Goal: Task Accomplishment & Management: Manage account settings

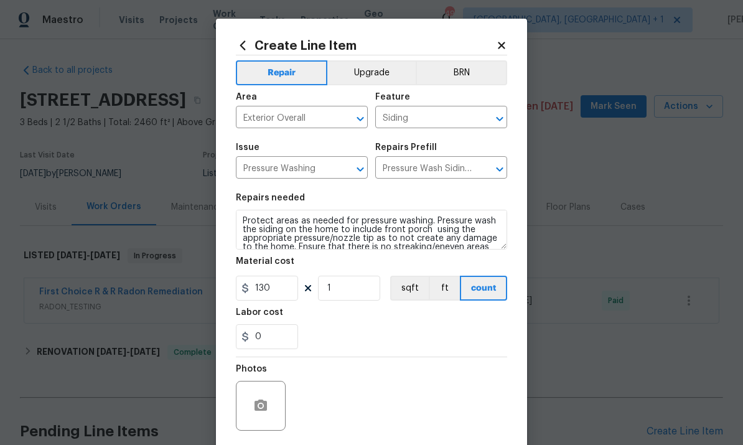
scroll to position [47, 0]
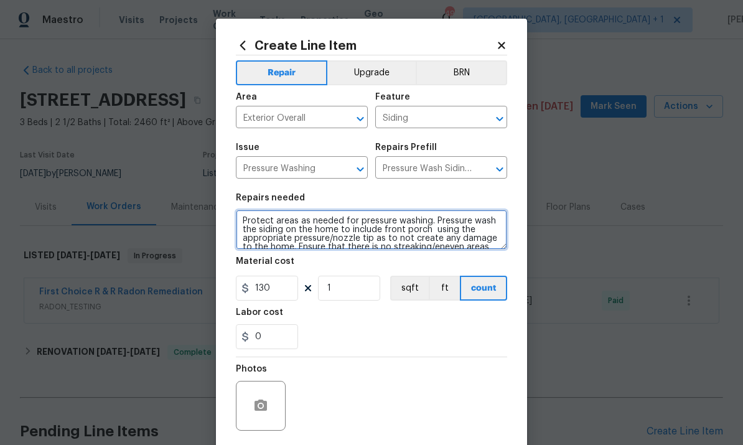
click at [431, 229] on textarea "Protect areas as needed for pressure washing. Pressure wash the siding on the h…" at bounding box center [371, 230] width 271 height 40
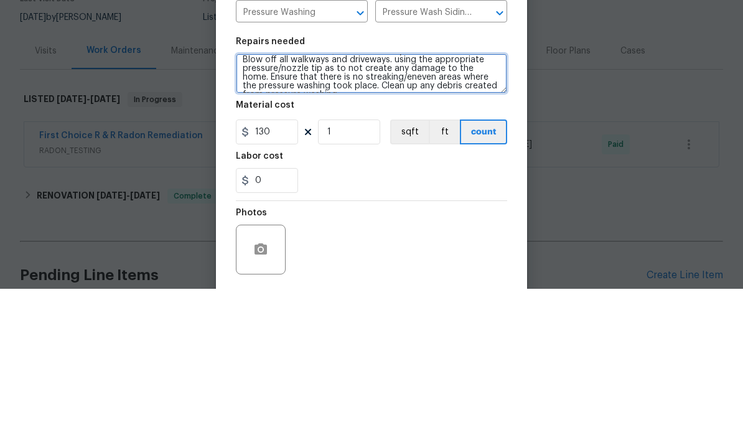
scroll to position [32, 0]
click at [451, 210] on textarea "Protect areas as needed for pressure washing. Pressure wash the siding on the h…" at bounding box center [371, 230] width 271 height 40
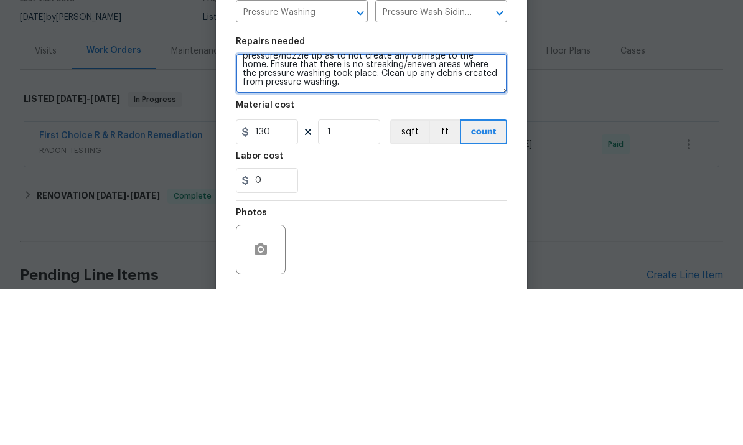
scroll to position [44, 0]
type textarea "Protect areas as needed for pressure washing. Pressure wash the siding on the h…"
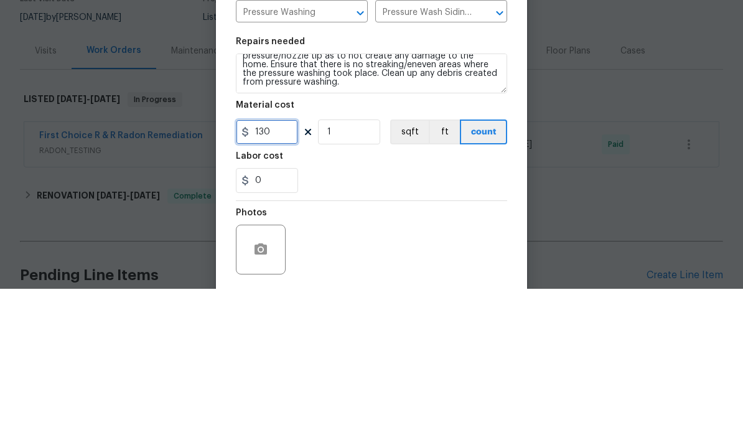
click at [281, 276] on input "130" at bounding box center [267, 288] width 62 height 25
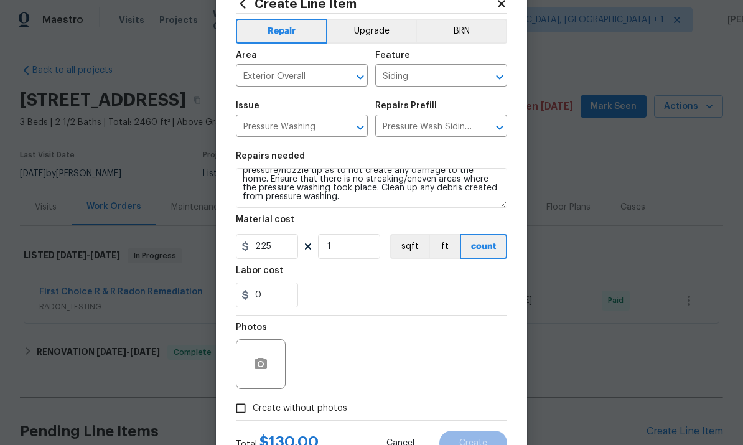
scroll to position [42, 0]
type input "225"
click at [266, 369] on icon "button" at bounding box center [261, 363] width 12 height 11
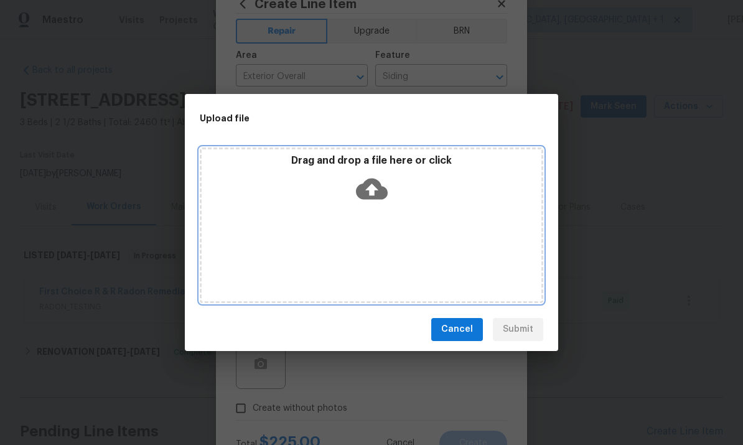
click at [374, 188] on icon at bounding box center [372, 189] width 32 height 32
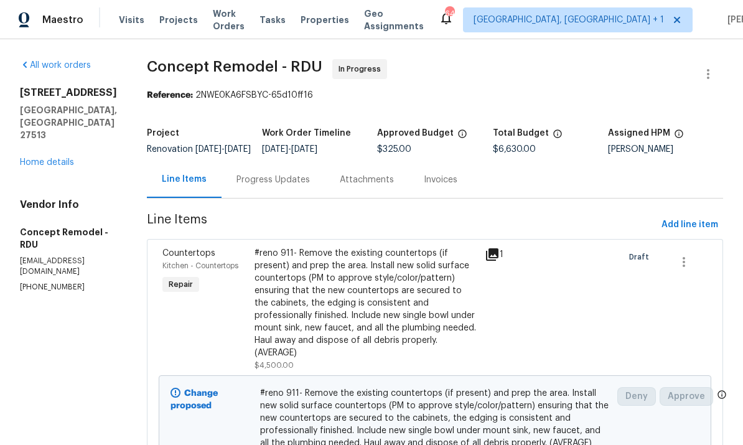
click at [72, 165] on link "Home details" at bounding box center [47, 162] width 54 height 9
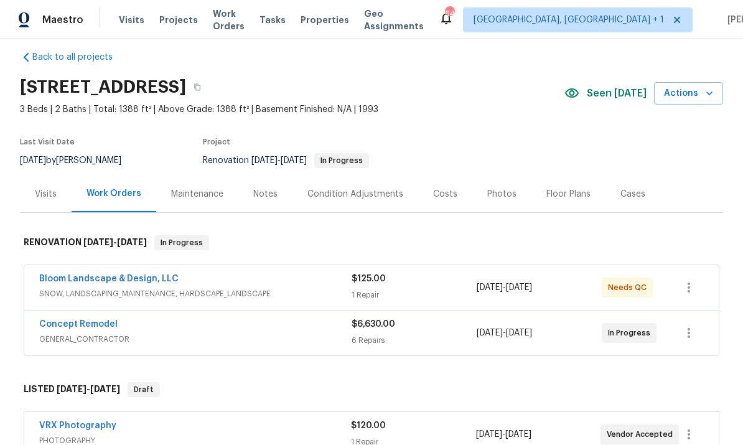
scroll to position [16, 0]
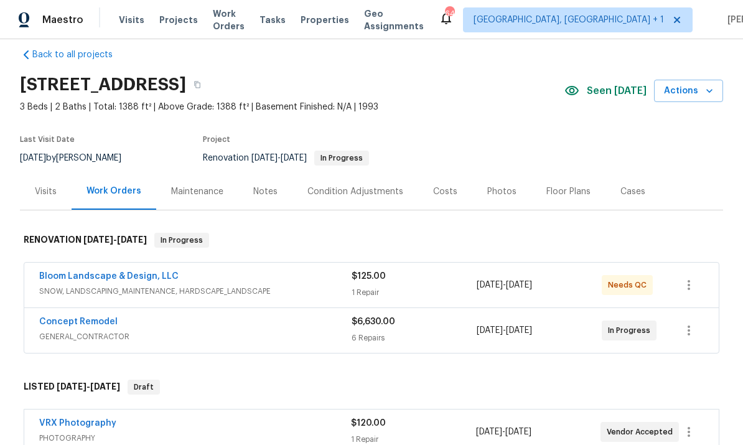
click at [83, 324] on link "Concept Remodel" at bounding box center [78, 321] width 78 height 9
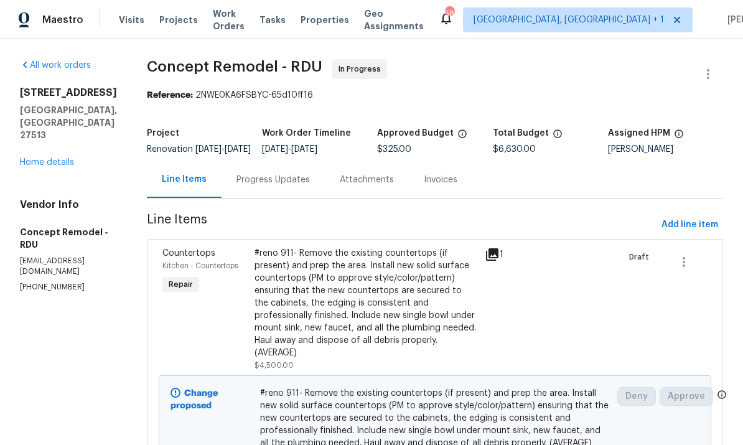
click at [73, 160] on link "Home details" at bounding box center [47, 162] width 54 height 9
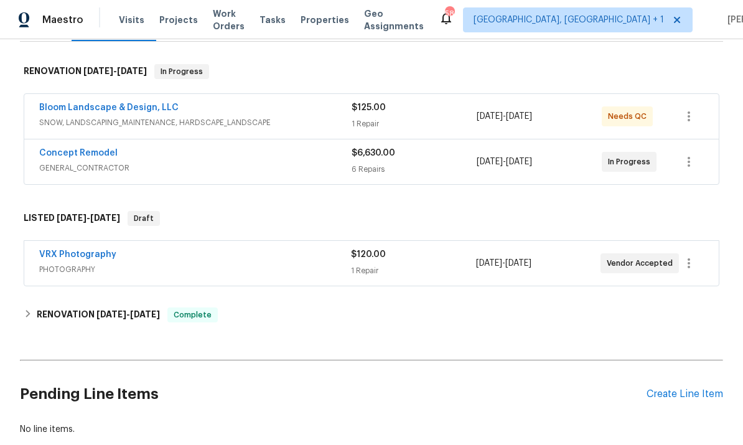
scroll to position [200, 0]
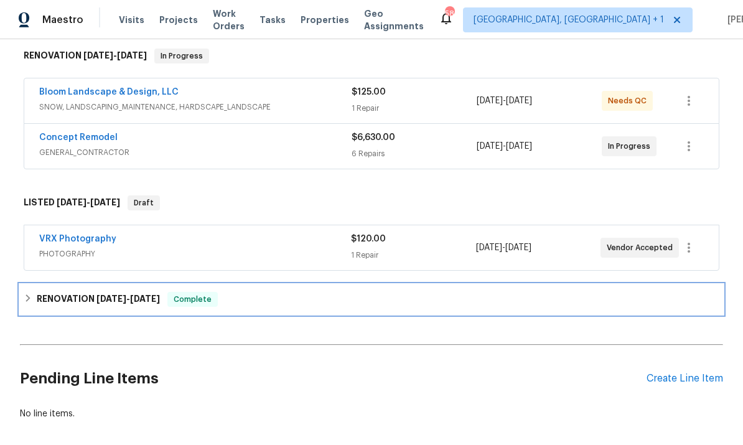
click at [101, 298] on span "8/4/25" at bounding box center [111, 298] width 30 height 9
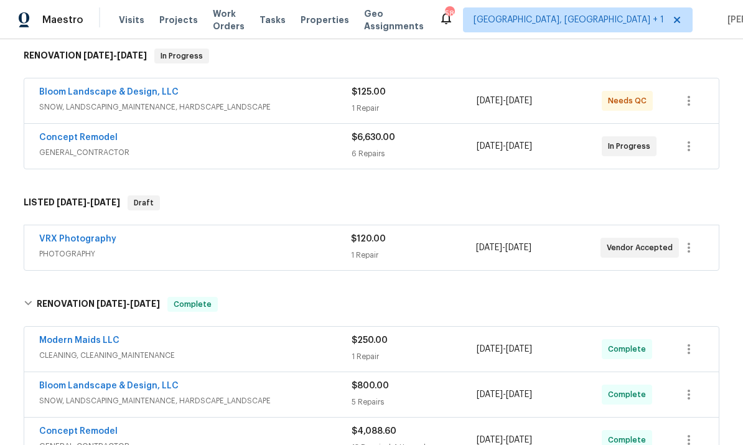
click at [105, 433] on link "Concept Remodel" at bounding box center [78, 431] width 78 height 9
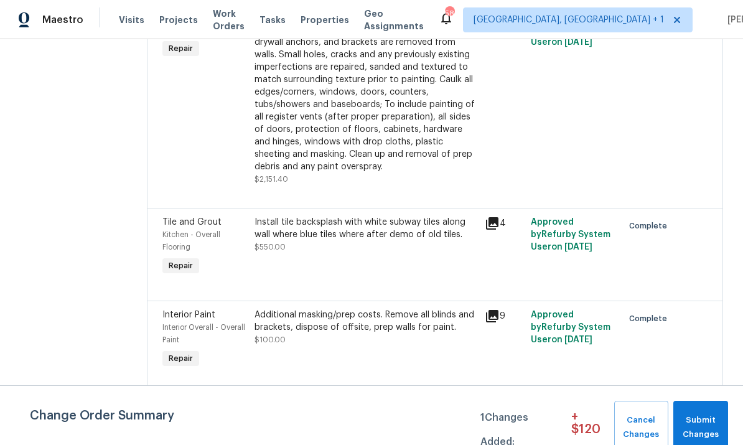
scroll to position [1399, 0]
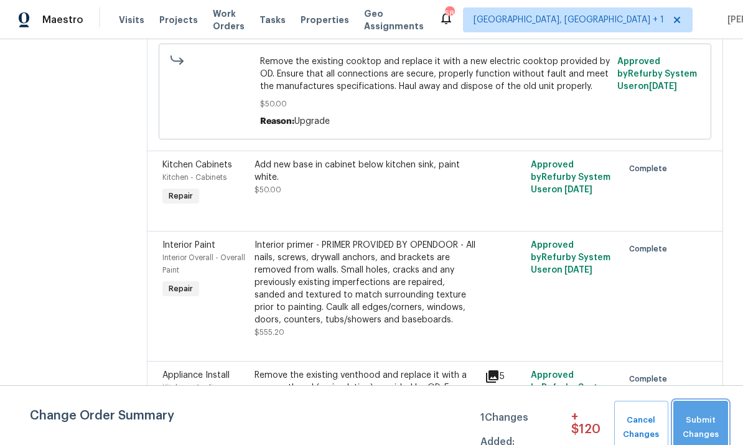
click at [697, 435] on span "Submit Changes" at bounding box center [701, 427] width 42 height 29
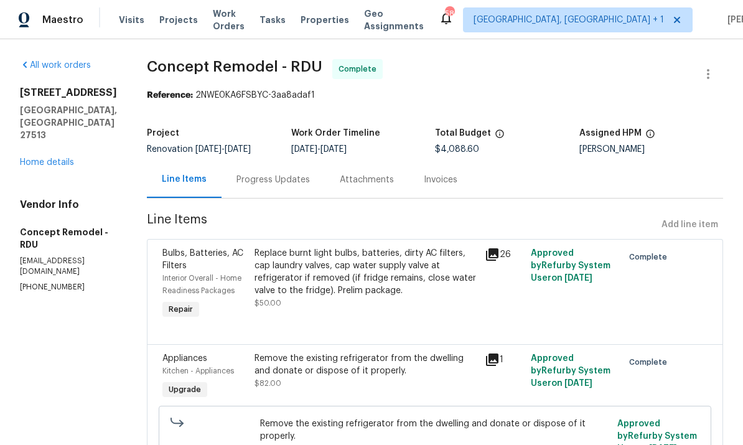
scroll to position [0, 0]
click at [73, 160] on link "Home details" at bounding box center [47, 162] width 54 height 9
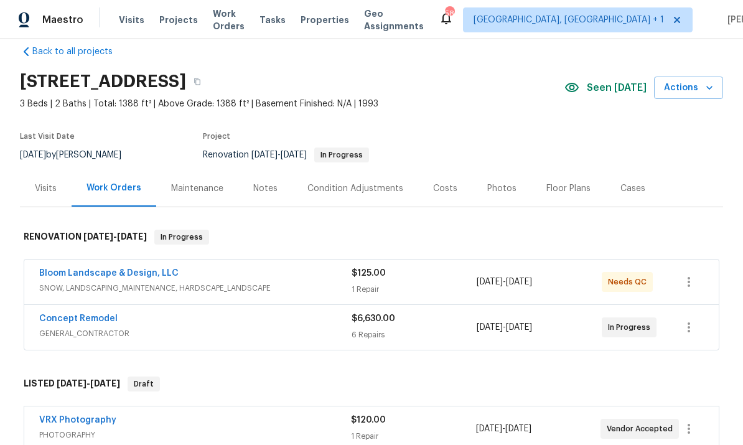
scroll to position [21, 0]
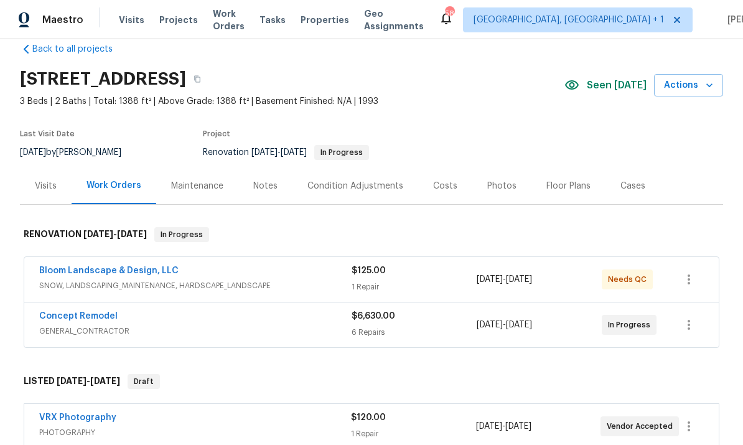
click at [146, 272] on link "Bloom Landscape & Design, LLC" at bounding box center [108, 270] width 139 height 9
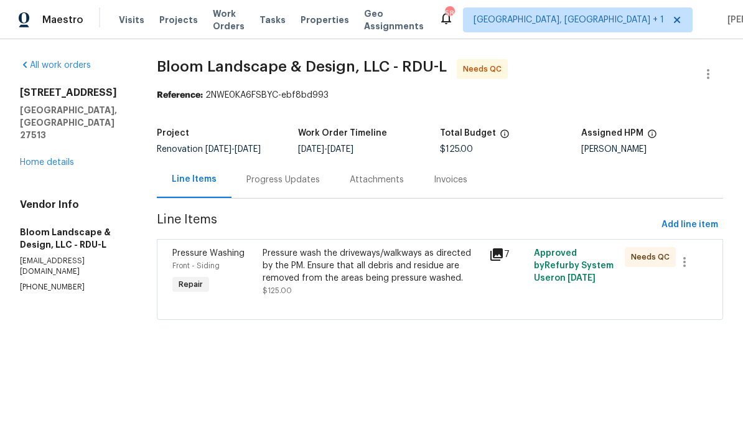
click at [398, 283] on div "Pressure wash the driveways/walkways as directed by the PM. Ensure that all deb…" at bounding box center [372, 265] width 219 height 37
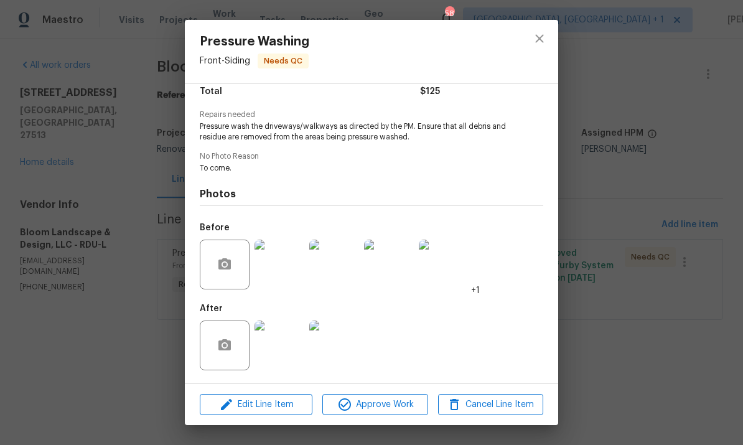
scroll to position [110, 0]
click at [290, 350] on img at bounding box center [280, 346] width 50 height 50
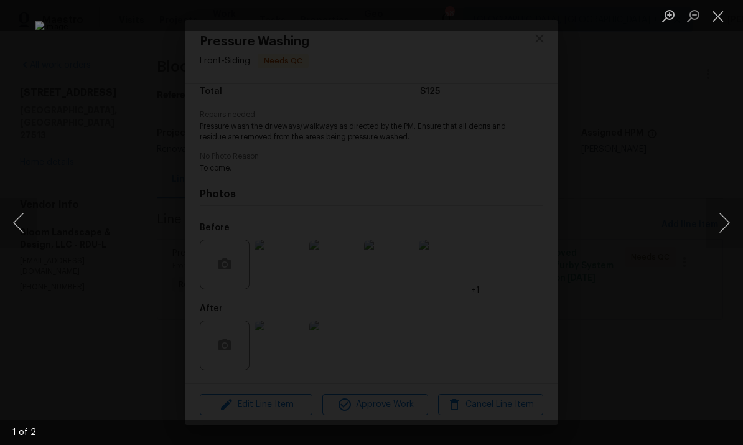
click at [17, 223] on button "Previous image" at bounding box center [18, 223] width 37 height 50
click at [720, 187] on div "Lightbox" at bounding box center [371, 222] width 743 height 445
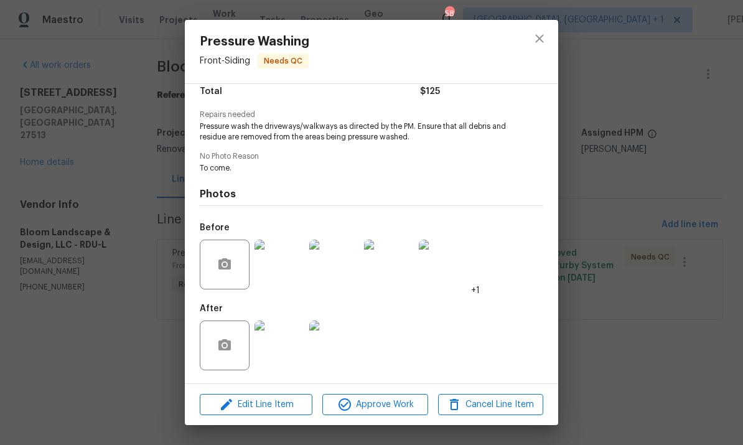
click at [286, 283] on img at bounding box center [280, 265] width 50 height 50
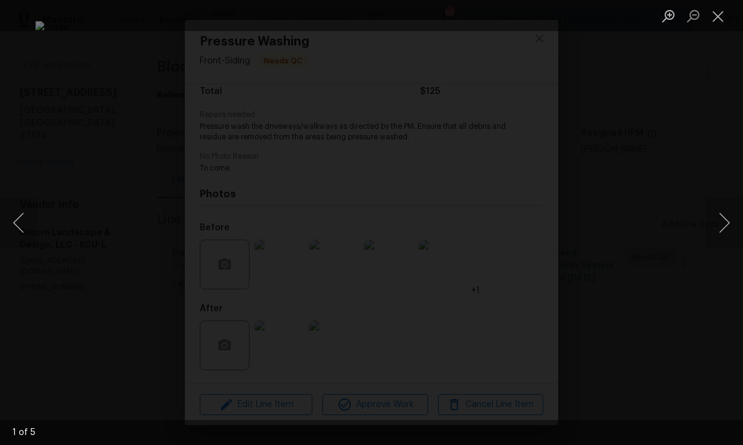
click at [738, 208] on button "Next image" at bounding box center [724, 223] width 37 height 50
click at [738, 215] on button "Next image" at bounding box center [724, 223] width 37 height 50
click at [725, 294] on div "Lightbox" at bounding box center [371, 222] width 743 height 445
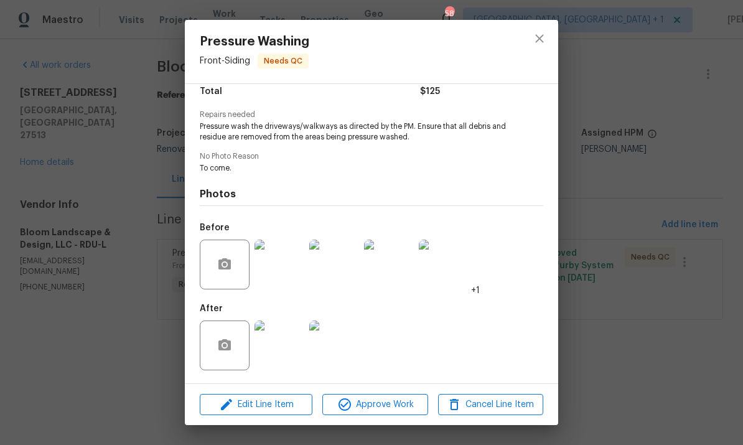
click at [285, 357] on img at bounding box center [280, 346] width 50 height 50
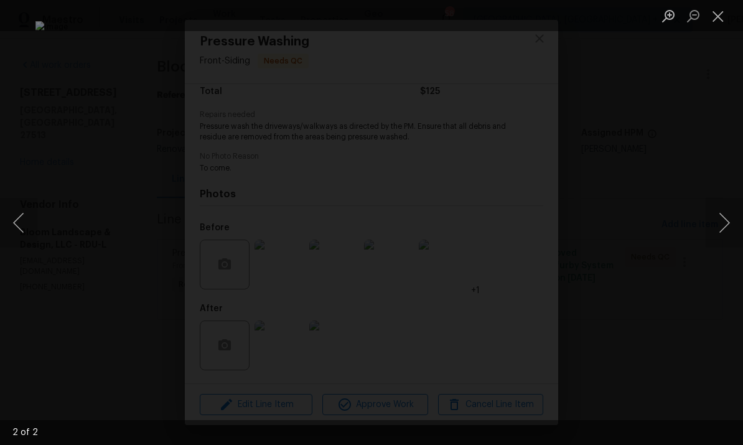
click at [733, 254] on div "Lightbox" at bounding box center [371, 222] width 743 height 445
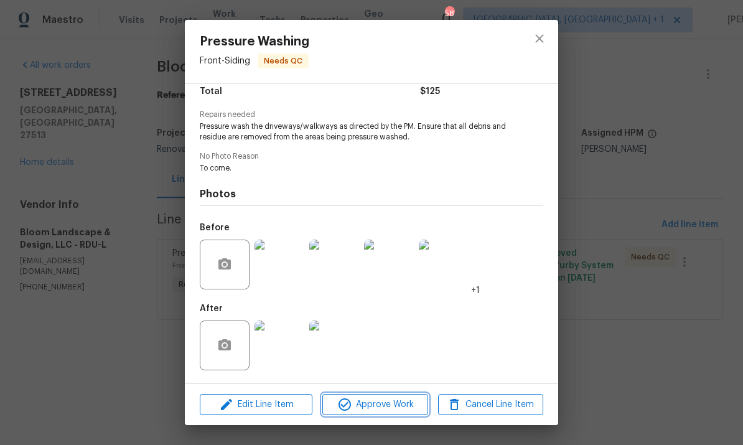
click at [386, 407] on span "Approve Work" at bounding box center [375, 405] width 98 height 16
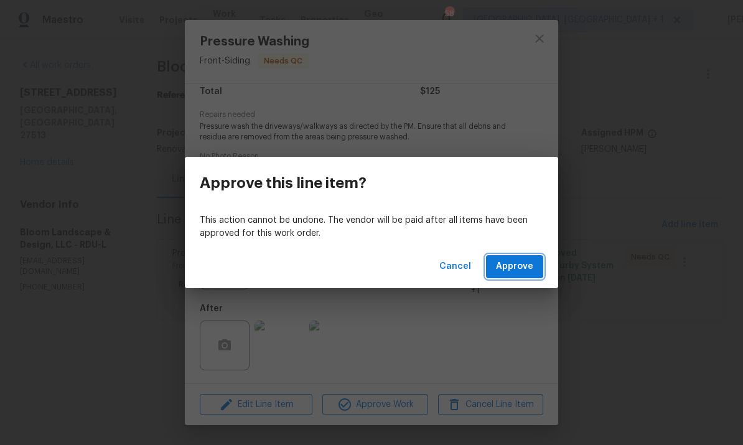
click at [509, 265] on span "Approve" at bounding box center [514, 267] width 37 height 16
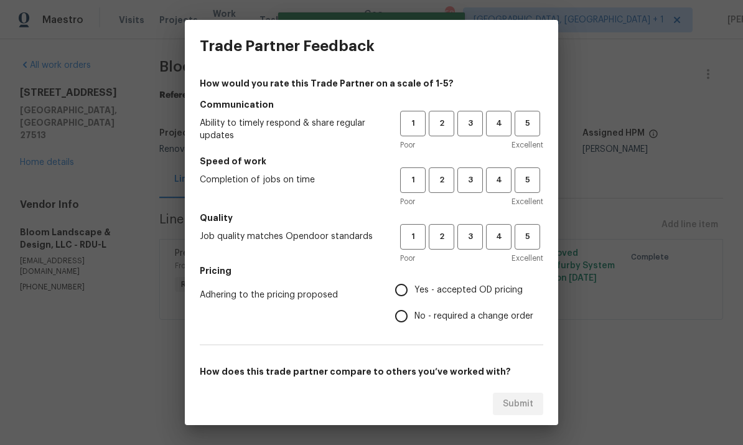
click at [639, 308] on div "Trade Partner Feedback How would you rate this Trade Partner on a scale of 1-5?…" at bounding box center [371, 222] width 743 height 445
click at [667, 69] on div "Trade Partner Feedback How would you rate this Trade Partner on a scale of 1-5?…" at bounding box center [371, 222] width 743 height 445
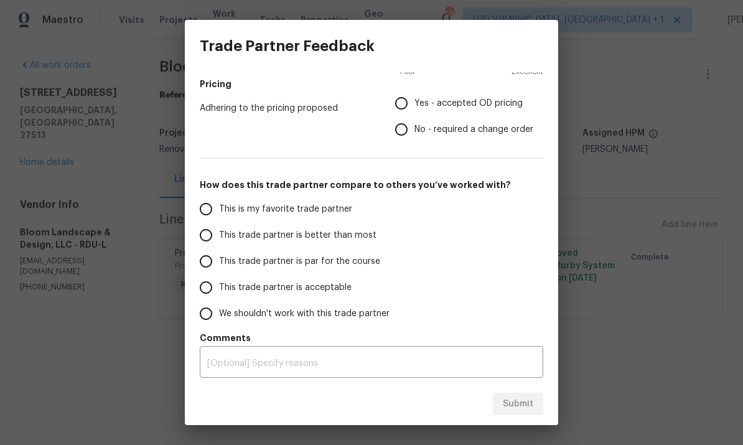
click at [616, 219] on div "Trade Partner Feedback How would you rate this Trade Partner on a scale of 1-5?…" at bounding box center [371, 222] width 743 height 445
click at [621, 80] on div "Trade Partner Feedback How would you rate this Trade Partner on a scale of 1-5?…" at bounding box center [371, 222] width 743 height 445
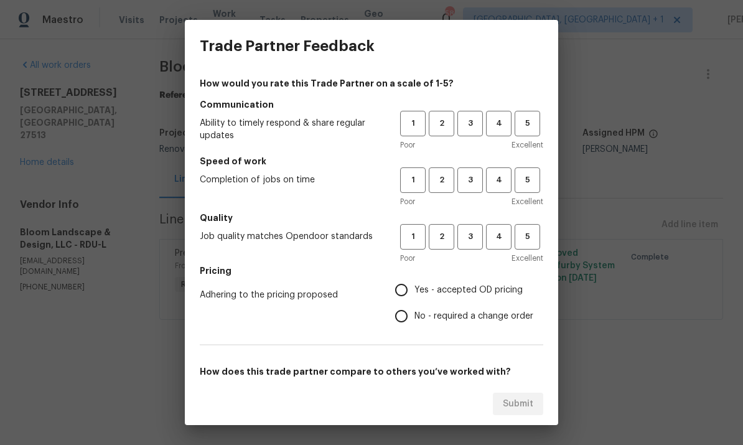
scroll to position [0, 0]
click at [130, 342] on div "Trade Partner Feedback How would you rate this Trade Partner on a scale of 1-5?…" at bounding box center [371, 222] width 743 height 445
click at [472, 126] on span "3" at bounding box center [470, 123] width 23 height 14
click at [475, 168] on button "3" at bounding box center [471, 180] width 26 height 26
click at [475, 235] on span "3" at bounding box center [470, 237] width 23 height 14
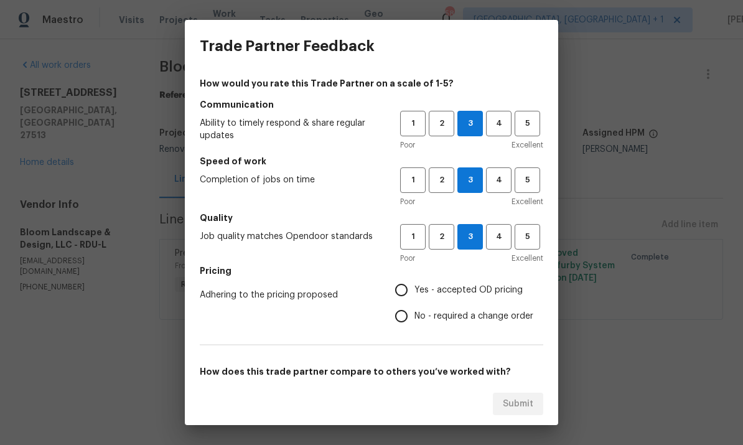
click at [406, 296] on input "Yes - accepted OD pricing" at bounding box center [401, 290] width 26 height 26
radio input "true"
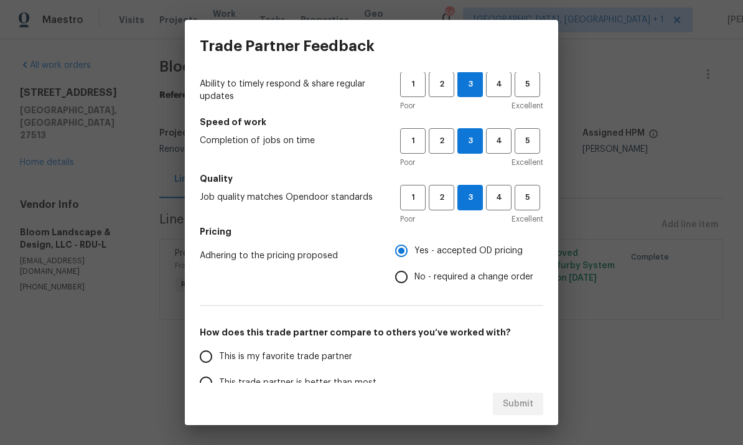
scroll to position [123, 0]
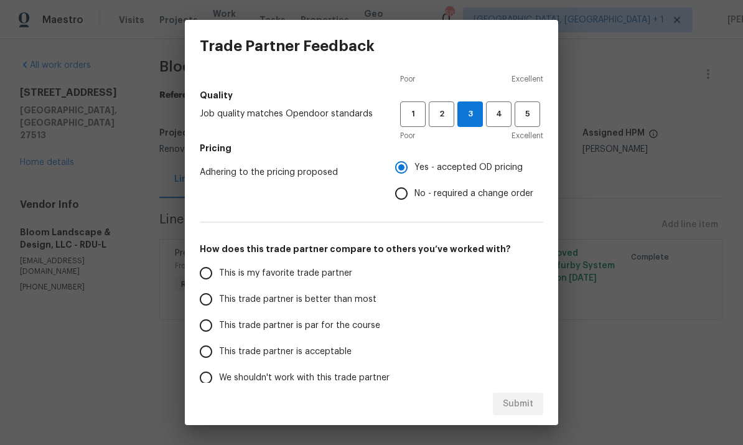
click at [205, 331] on input "This trade partner is par for the course" at bounding box center [206, 326] width 26 height 26
click at [514, 397] on span "Submit" at bounding box center [518, 405] width 31 height 16
radio input "true"
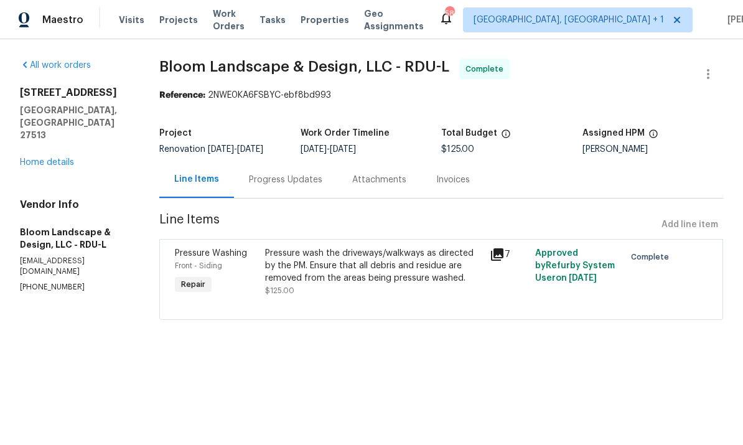
radio input "false"
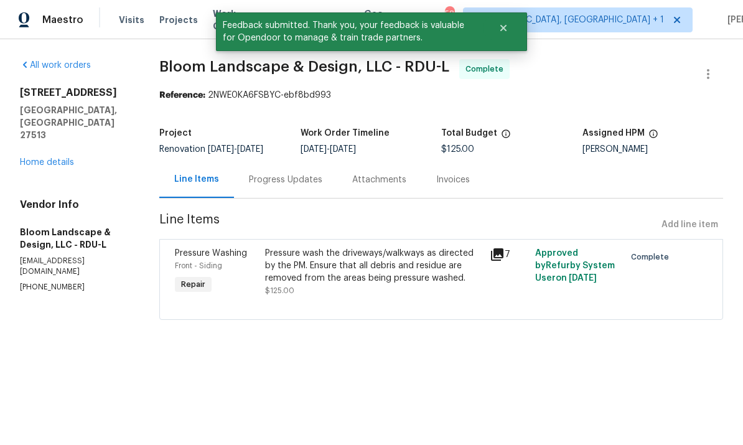
click at [64, 158] on link "Home details" at bounding box center [47, 162] width 54 height 9
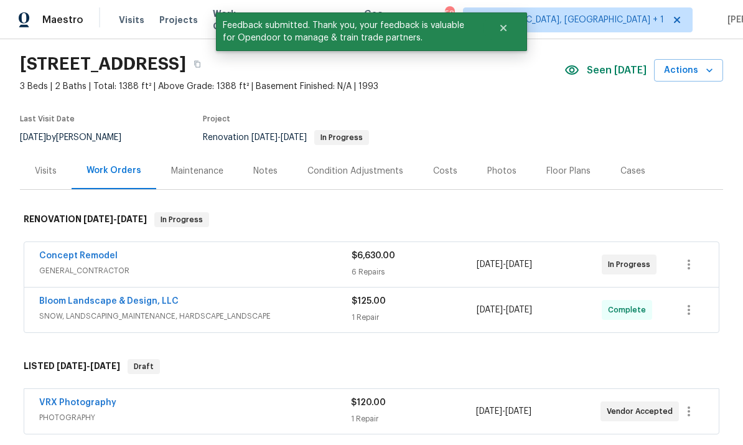
scroll to position [45, 0]
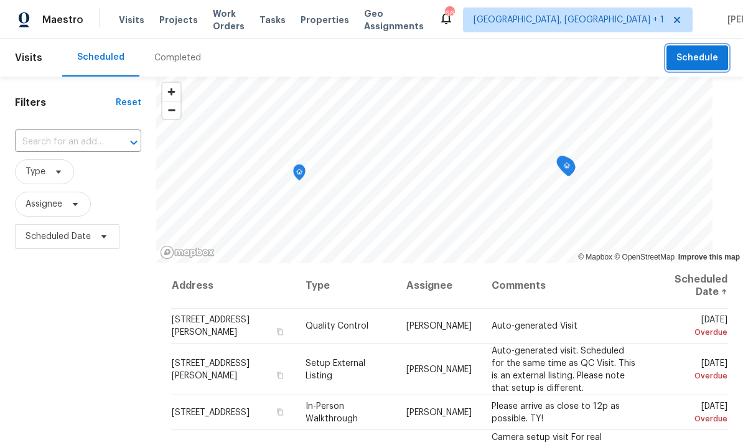
click at [696, 63] on span "Schedule" at bounding box center [698, 58] width 42 height 16
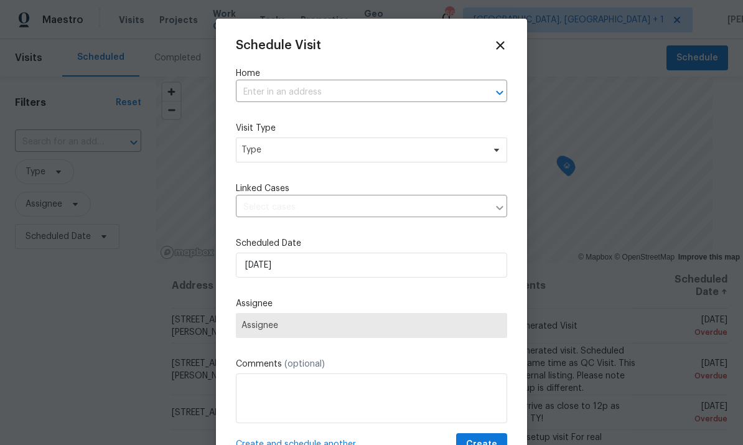
click at [303, 96] on input "text" at bounding box center [354, 92] width 237 height 19
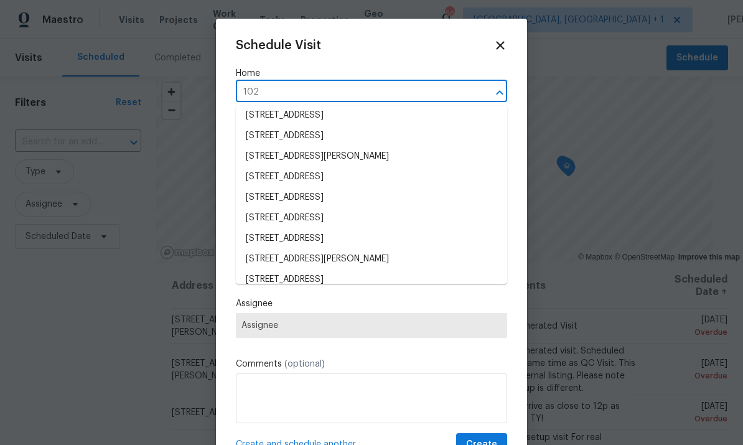
scroll to position [725, 0]
click at [284, 94] on input "102" at bounding box center [354, 92] width 237 height 19
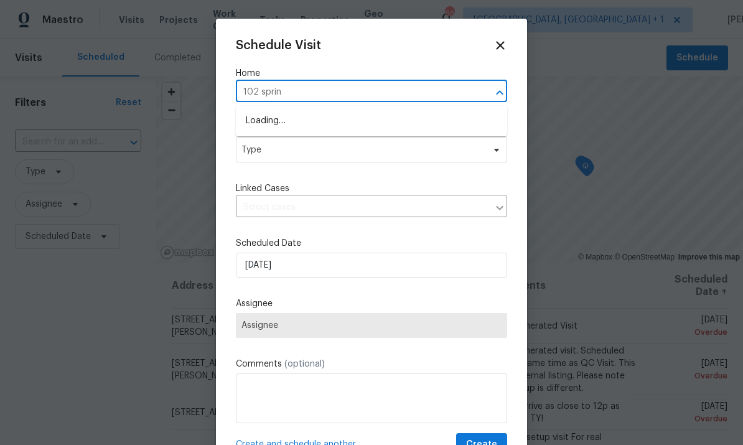
type input "102 spring"
click at [358, 122] on li "[STREET_ADDRESS]" at bounding box center [371, 121] width 271 height 21
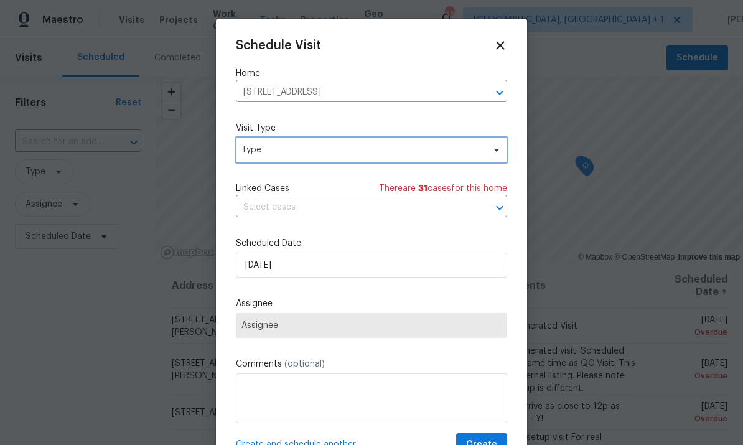
click at [494, 155] on icon at bounding box center [497, 150] width 10 height 10
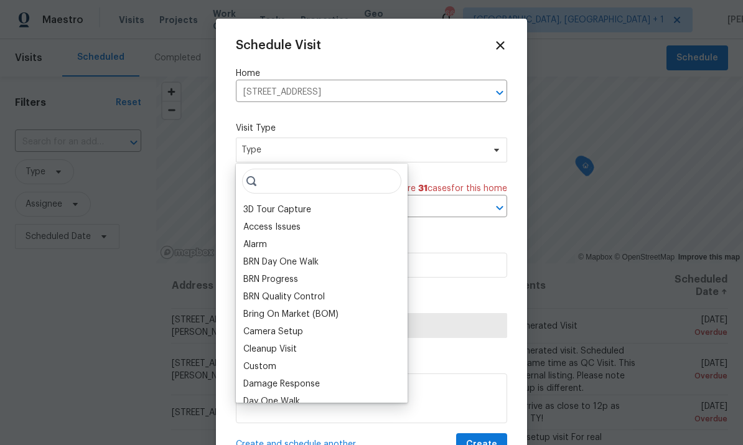
scroll to position [-2, 0]
click at [471, 240] on div "Schedule Visit Home 102 Spring Dove Ln, Apex, NC 27539 ​ Visit Type Type Linked…" at bounding box center [371, 248] width 271 height 418
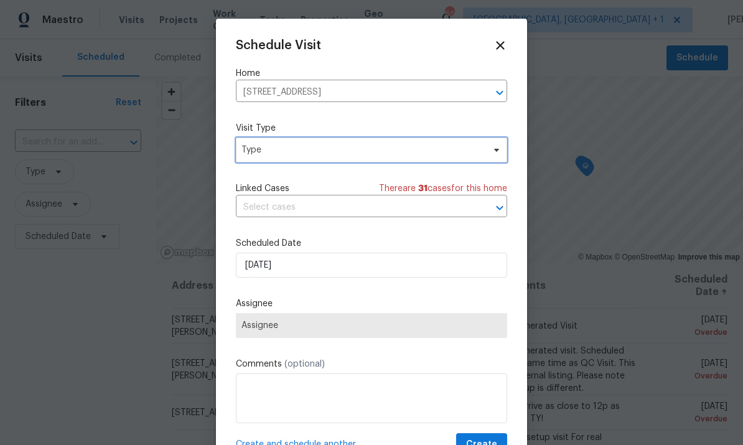
click at [491, 153] on span at bounding box center [495, 150] width 14 height 10
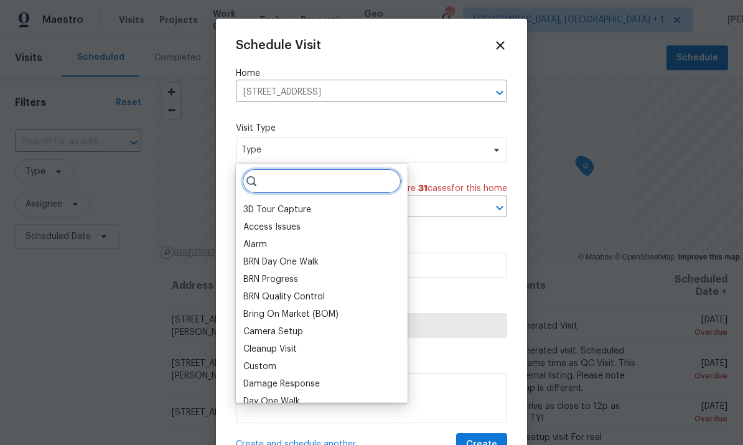
click at [291, 179] on input "search" at bounding box center [321, 181] width 159 height 25
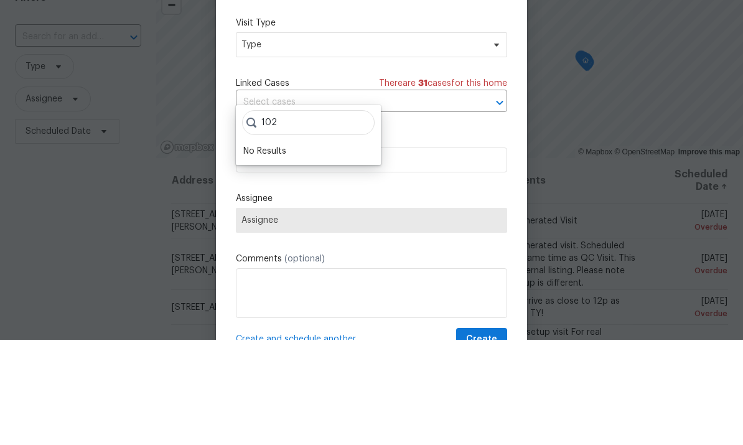
scroll to position [47, 0]
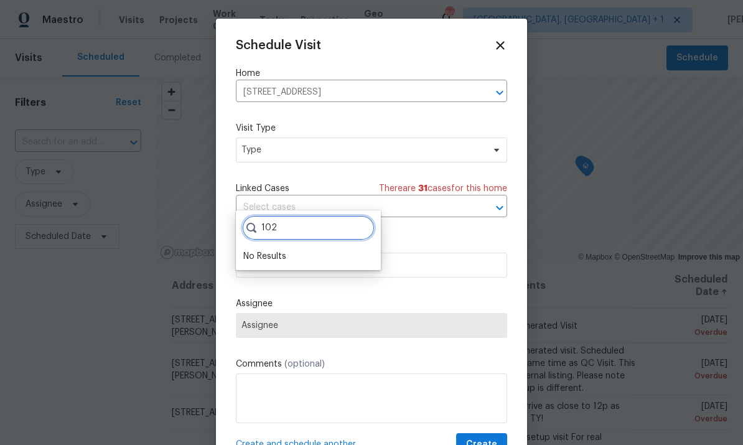
type input "102"
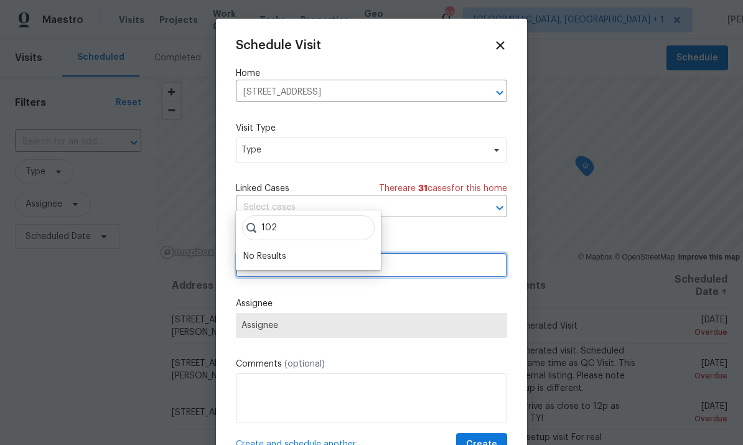
click at [436, 269] on input "8/14/2025" at bounding box center [371, 265] width 271 height 25
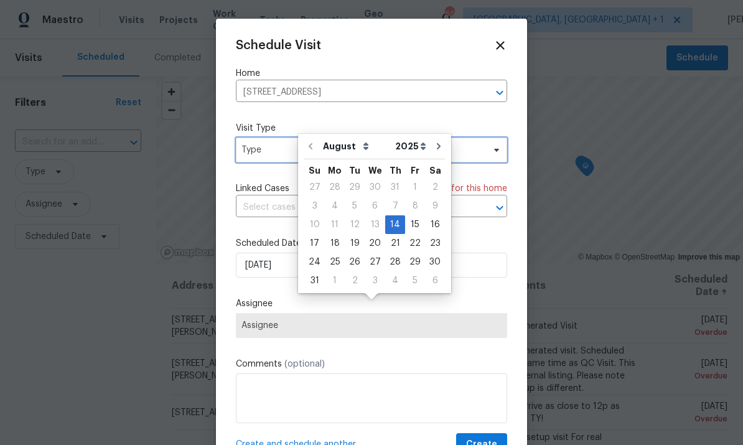
click at [499, 151] on icon at bounding box center [496, 150] width 5 height 3
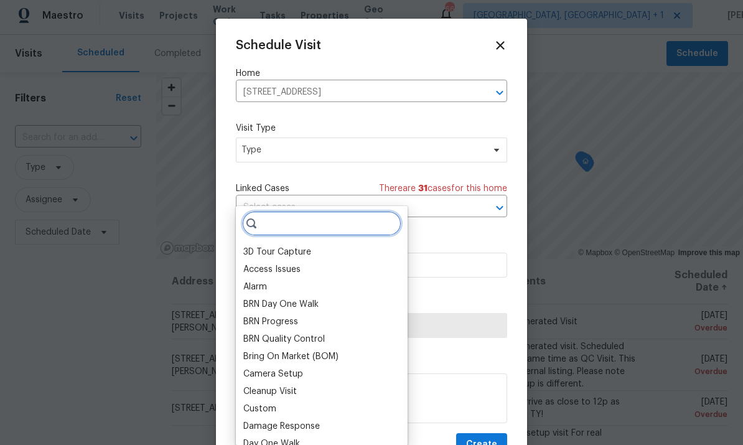
click at [296, 211] on input "search" at bounding box center [321, 223] width 159 height 25
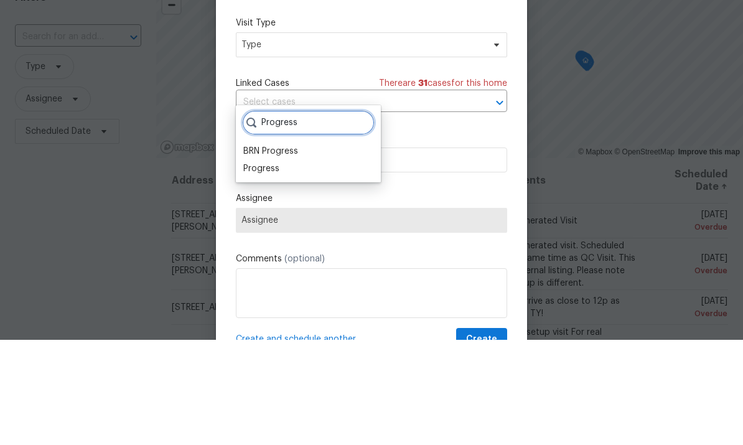
type input "Progress"
click at [271, 268] on div "Progress" at bounding box center [261, 274] width 36 height 12
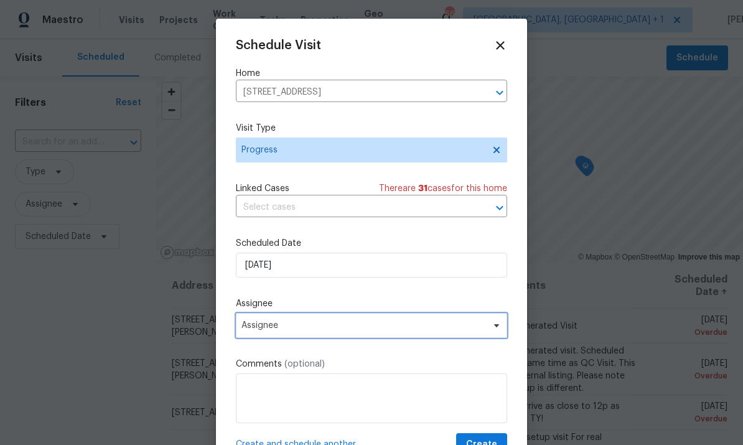
click at [486, 330] on span "Assignee" at bounding box center [371, 325] width 271 height 25
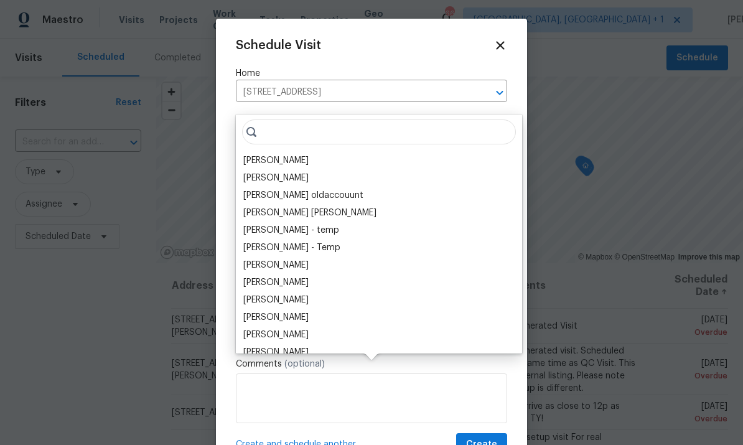
click at [294, 154] on div "[PERSON_NAME]" at bounding box center [275, 160] width 65 height 12
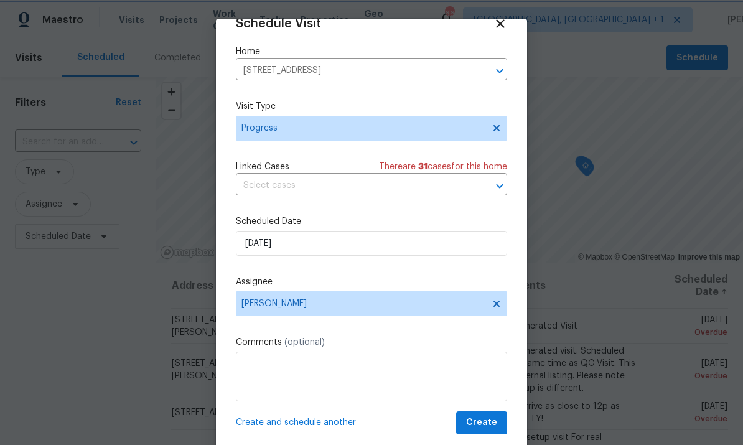
scroll to position [24, 0]
click at [484, 419] on span "Create" at bounding box center [481, 423] width 31 height 16
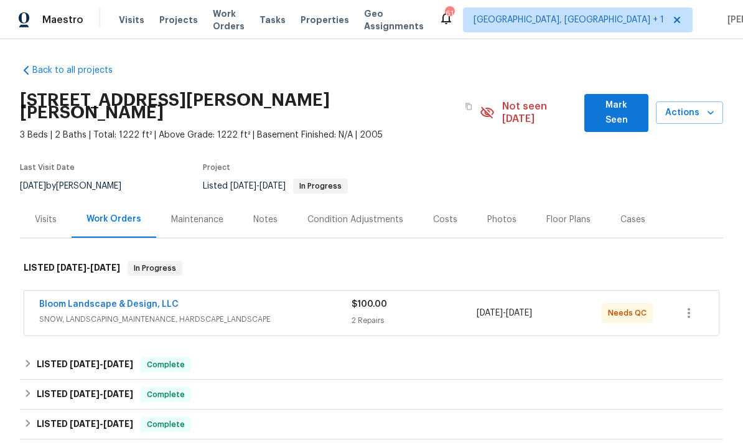
click at [146, 300] on link "Bloom Landscape & Design, LLC" at bounding box center [108, 304] width 139 height 9
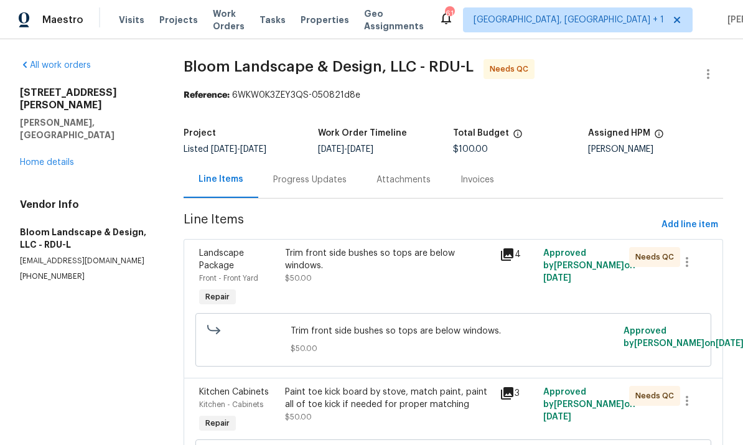
click at [403, 261] on div "Trim front side bushes so tops are below windows. $50.00" at bounding box center [389, 265] width 208 height 37
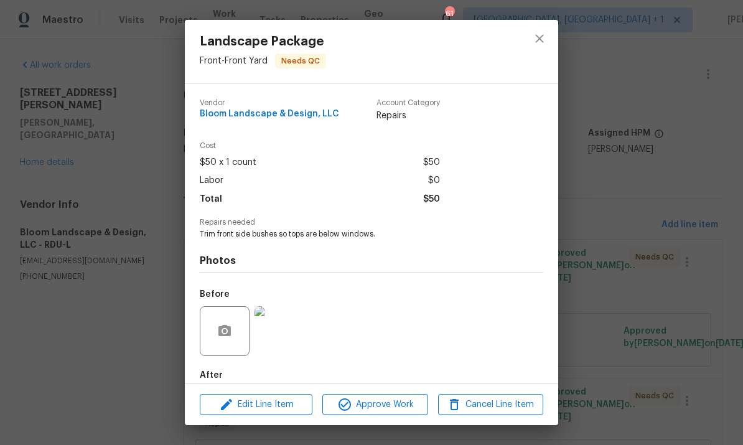
click at [288, 345] on img at bounding box center [280, 331] width 50 height 50
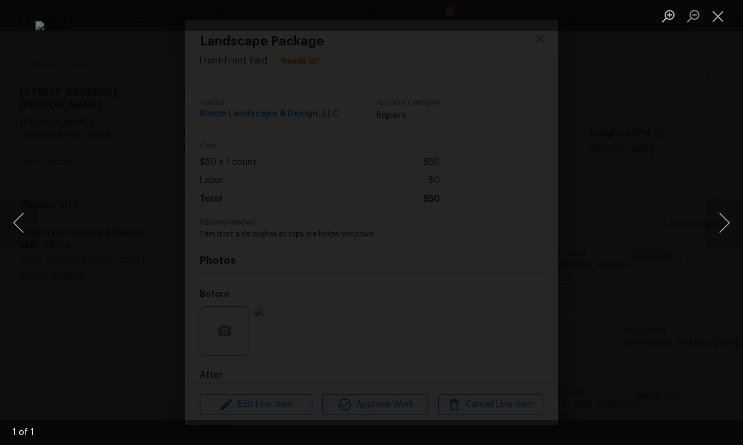
click at [724, 220] on button "Next image" at bounding box center [724, 223] width 37 height 50
click at [716, 283] on div "Lightbox" at bounding box center [371, 222] width 743 height 445
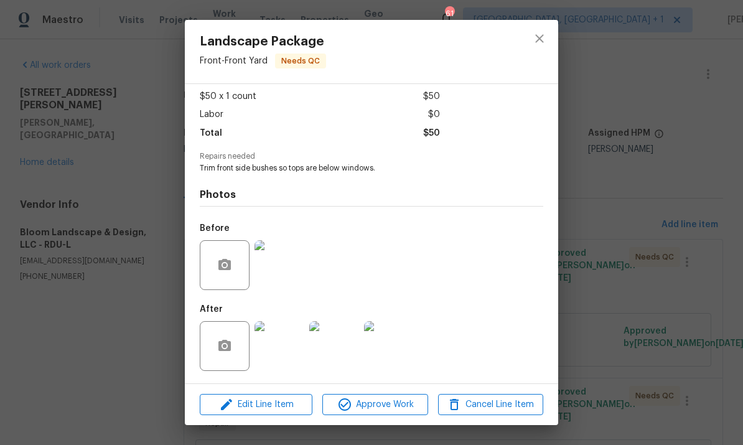
scroll to position [69, 0]
click at [280, 346] on img at bounding box center [280, 346] width 50 height 50
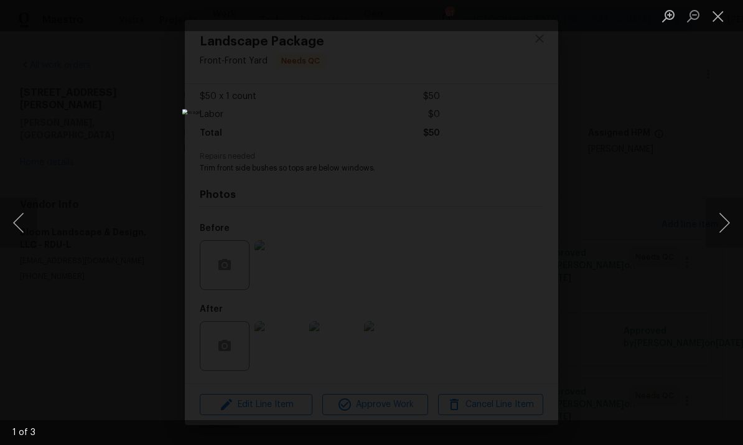
click at [728, 219] on button "Next image" at bounding box center [724, 223] width 37 height 50
click at [732, 214] on button "Next image" at bounding box center [724, 223] width 37 height 50
click at [725, 215] on button "Next image" at bounding box center [724, 223] width 37 height 50
click at [737, 268] on div "Lightbox" at bounding box center [371, 222] width 743 height 445
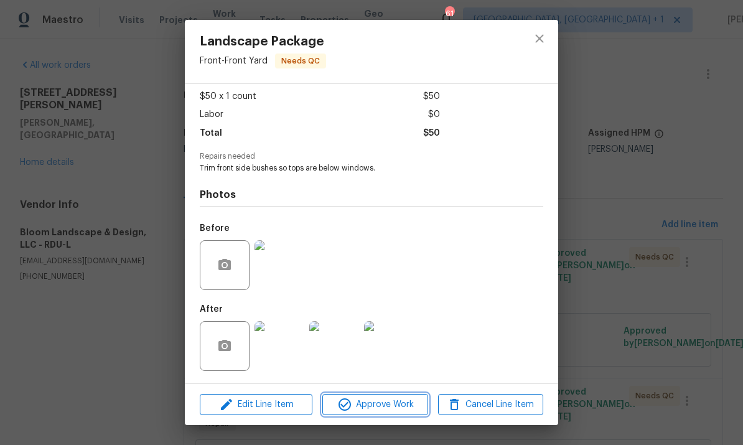
click at [374, 407] on span "Approve Work" at bounding box center [375, 405] width 98 height 16
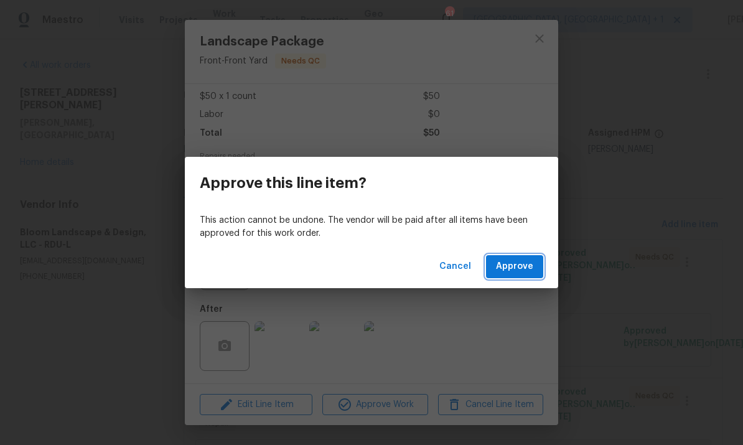
click at [511, 264] on span "Approve" at bounding box center [514, 267] width 37 height 16
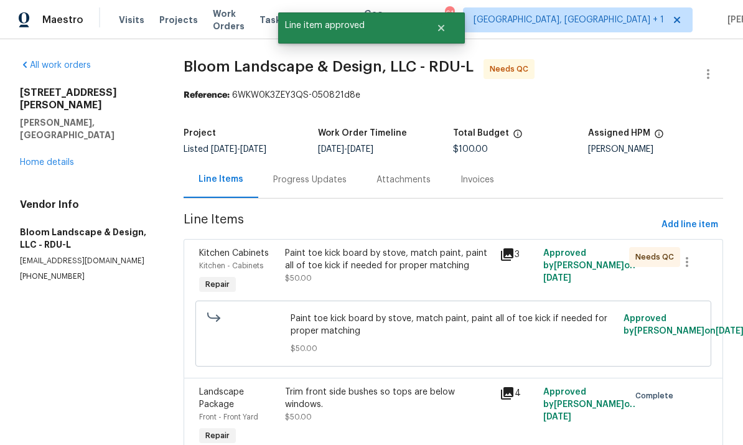
click at [436, 263] on div "Paint toe kick board by stove, match paint, paint all of toe kick if needed for…" at bounding box center [389, 259] width 208 height 25
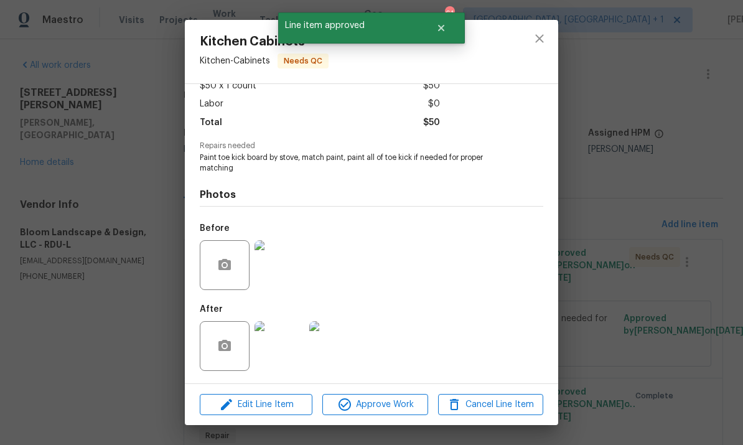
scroll to position [79, 0]
click at [283, 357] on img at bounding box center [280, 346] width 50 height 50
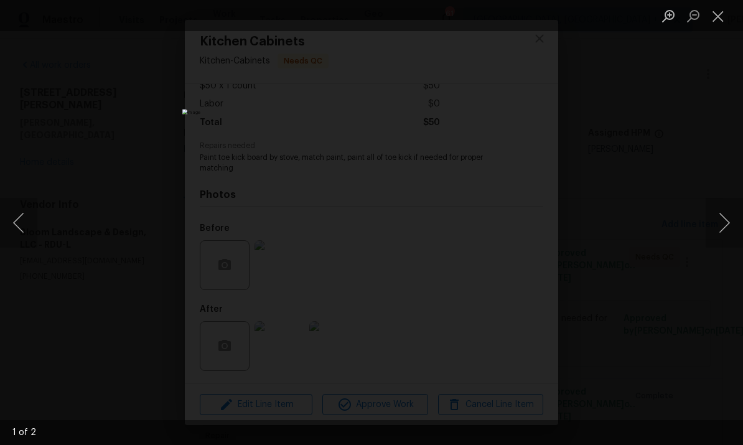
click at [725, 217] on button "Next image" at bounding box center [724, 223] width 37 height 50
click at [732, 212] on button "Next image" at bounding box center [724, 223] width 37 height 50
click at [738, 242] on button "Next image" at bounding box center [724, 223] width 37 height 50
click at [658, 291] on div "Lightbox" at bounding box center [371, 222] width 743 height 445
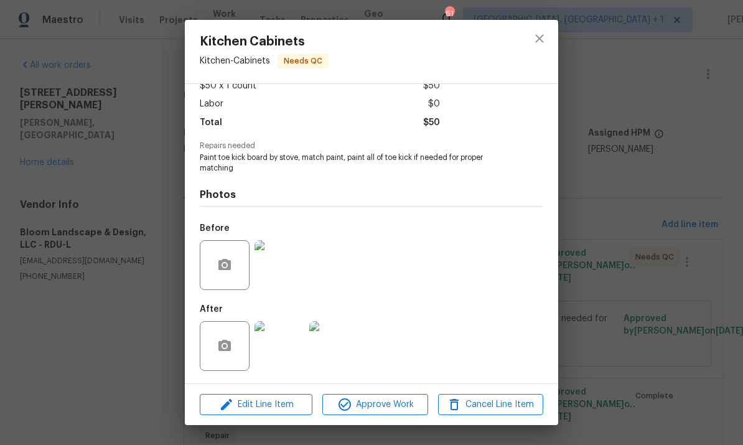
click at [290, 354] on img at bounding box center [280, 346] width 50 height 50
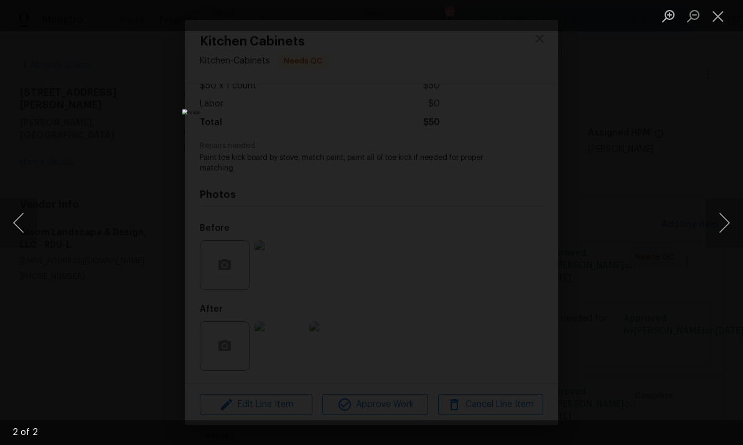
click at [694, 271] on div "Lightbox" at bounding box center [371, 222] width 743 height 445
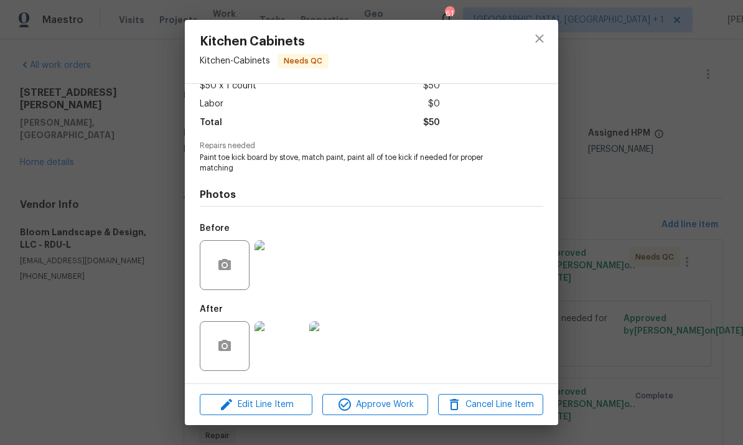
click at [278, 269] on img at bounding box center [280, 265] width 50 height 50
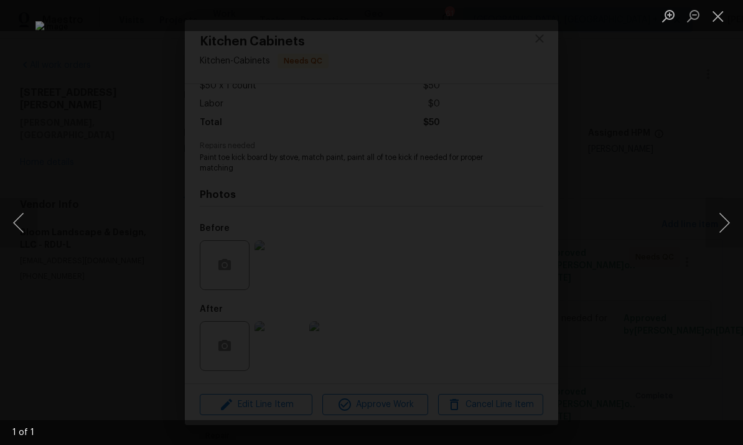
click at [720, 222] on button "Next image" at bounding box center [724, 223] width 37 height 50
click at [708, 281] on div "Lightbox" at bounding box center [371, 222] width 743 height 445
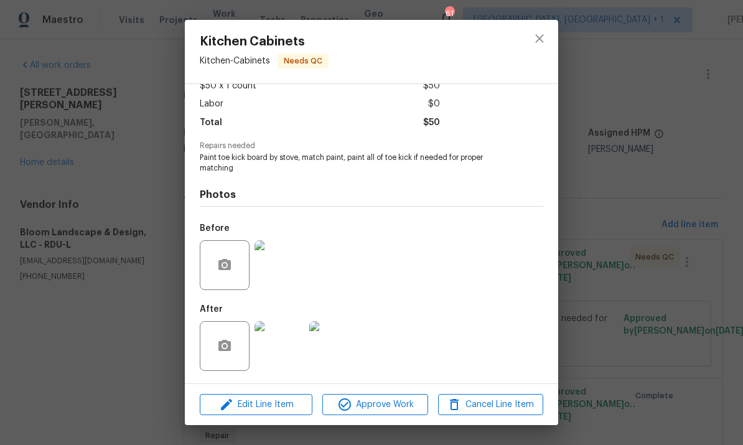
click at [286, 356] on img at bounding box center [280, 346] width 50 height 50
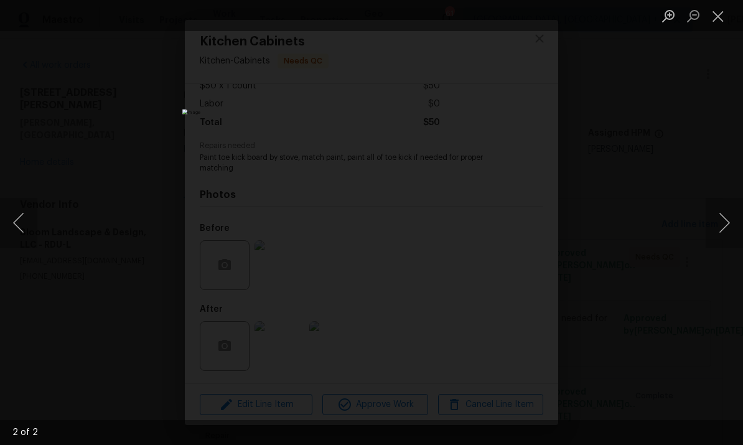
click at [639, 251] on div "Lightbox" at bounding box center [371, 222] width 743 height 445
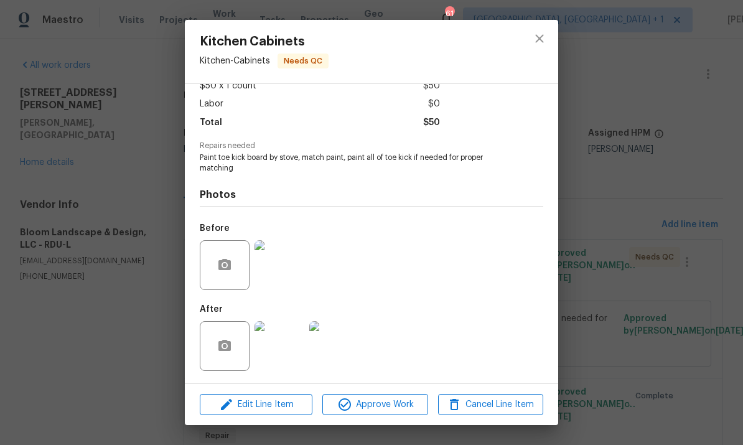
click at [668, 273] on div "Kitchen Cabinets Kitchen - Cabinets Needs QC Vendor Bloom Landscape & Design, L…" at bounding box center [371, 222] width 743 height 445
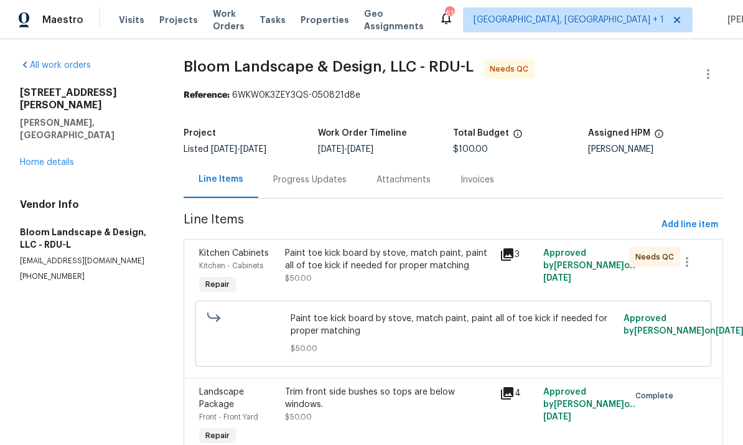
click at [507, 258] on icon at bounding box center [507, 254] width 12 height 12
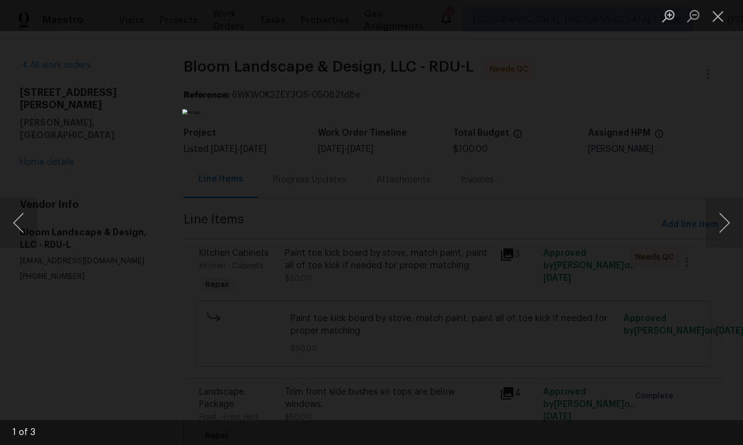
click at [616, 226] on div "Lightbox" at bounding box center [371, 222] width 743 height 445
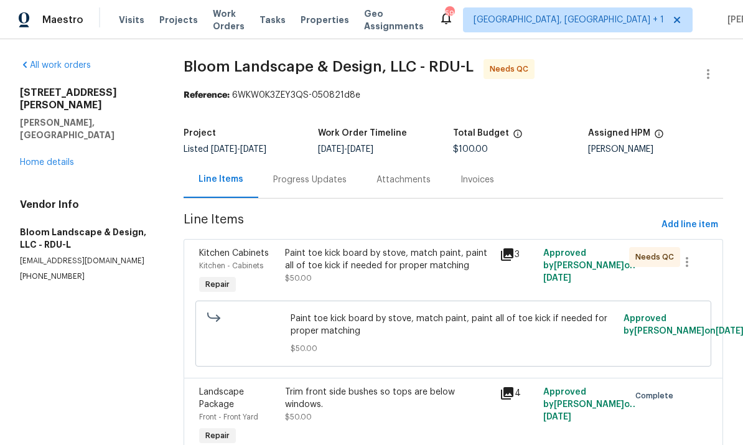
click at [506, 255] on icon at bounding box center [507, 254] width 12 height 12
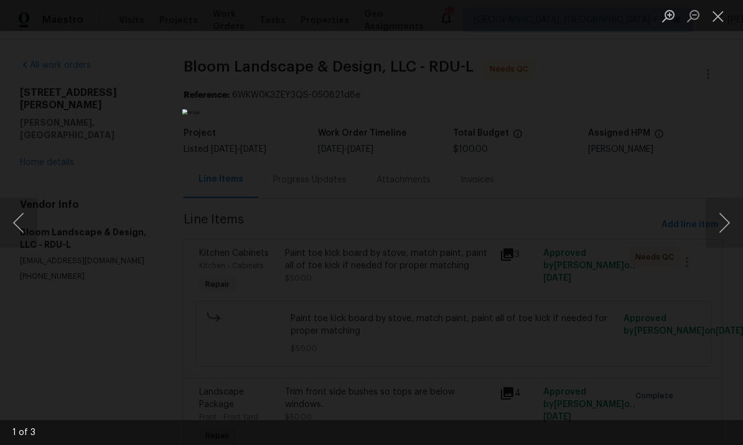
click at [677, 132] on div "Lightbox" at bounding box center [371, 222] width 743 height 445
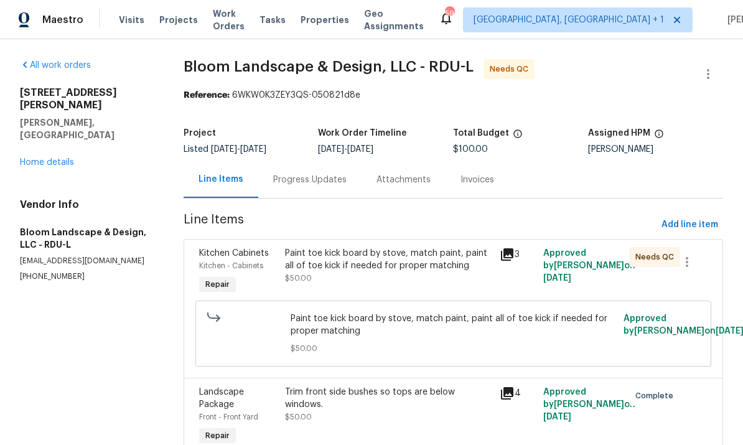
click at [375, 256] on div "Paint toe kick board by stove, match paint, paint all of toe kick if needed for…" at bounding box center [389, 259] width 208 height 25
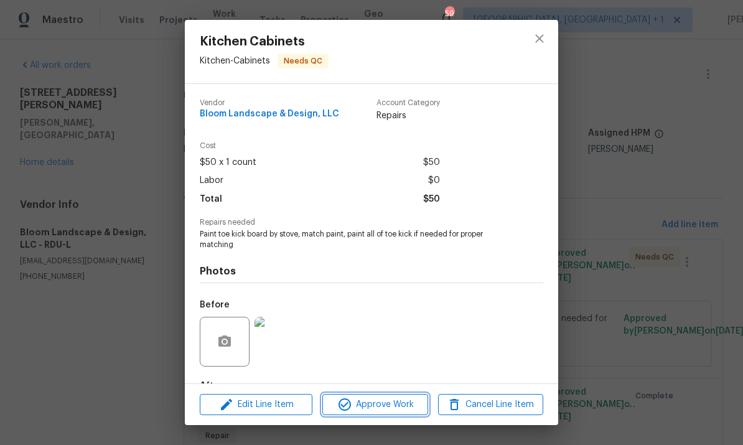
click at [385, 408] on span "Approve Work" at bounding box center [375, 405] width 98 height 16
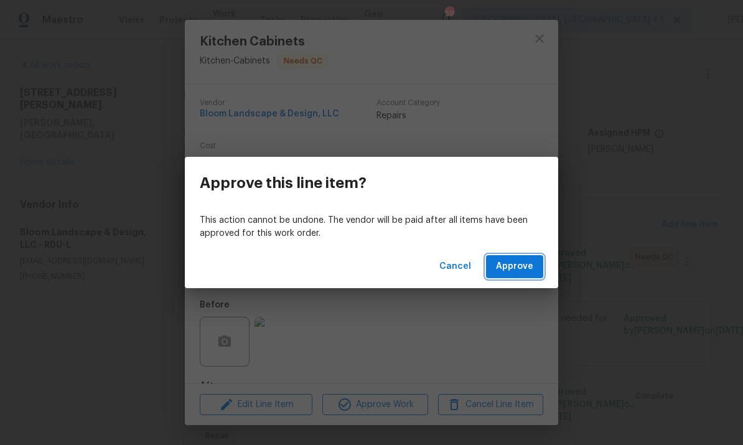
click at [515, 266] on span "Approve" at bounding box center [514, 267] width 37 height 16
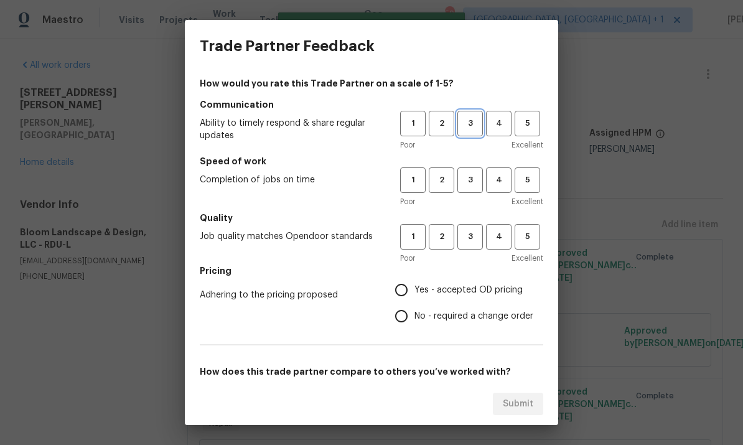
click at [467, 132] on button "3" at bounding box center [471, 124] width 26 height 26
click at [468, 182] on span "3" at bounding box center [470, 180] width 23 height 14
click at [477, 230] on span "3" at bounding box center [470, 237] width 23 height 14
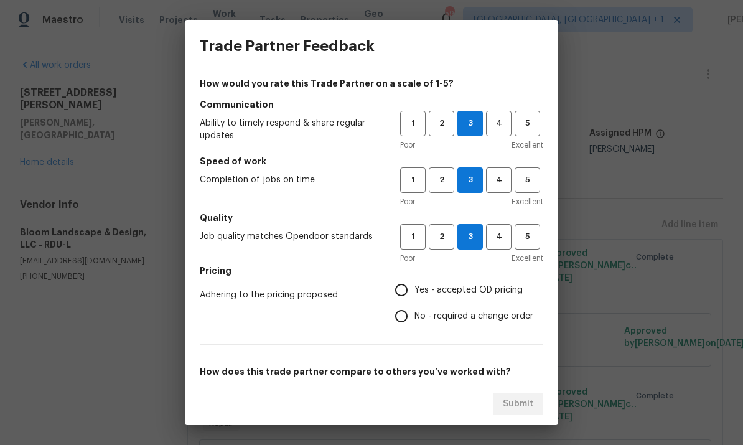
click at [408, 296] on input "Yes - accepted OD pricing" at bounding box center [401, 290] width 26 height 26
radio input "true"
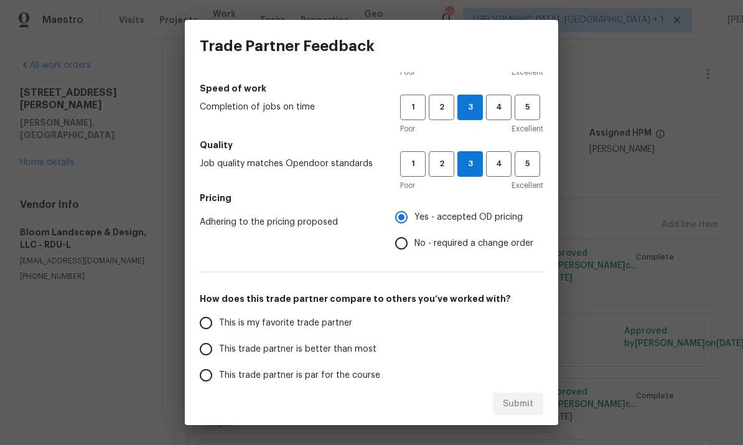
scroll to position [83, 0]
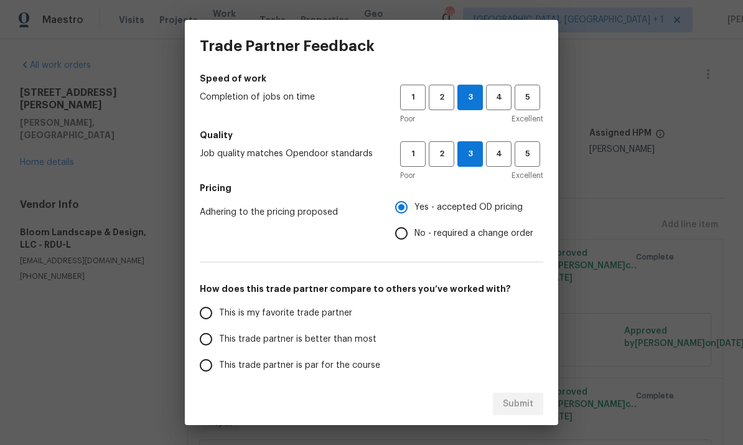
click at [208, 371] on input "This trade partner is par for the course" at bounding box center [206, 365] width 26 height 26
click at [506, 397] on span "Submit" at bounding box center [518, 405] width 31 height 16
radio input "true"
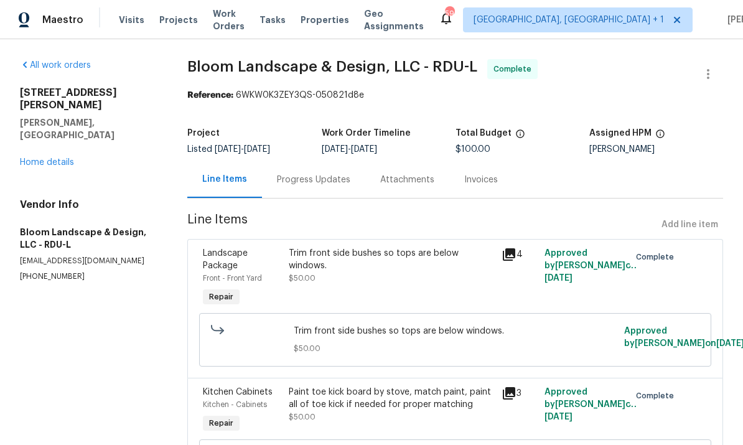
radio input "false"
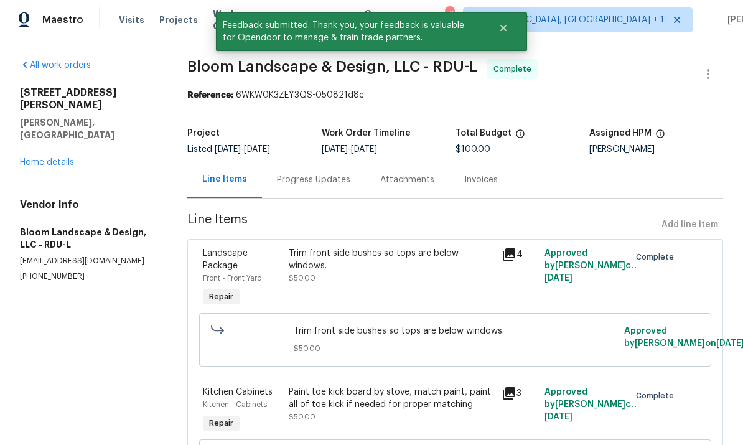
click at [68, 158] on link "Home details" at bounding box center [47, 162] width 54 height 9
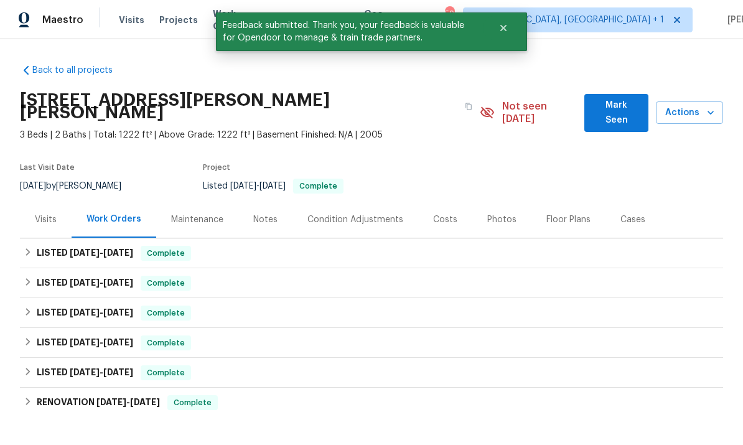
click at [263, 217] on div "Notes" at bounding box center [265, 219] width 54 height 37
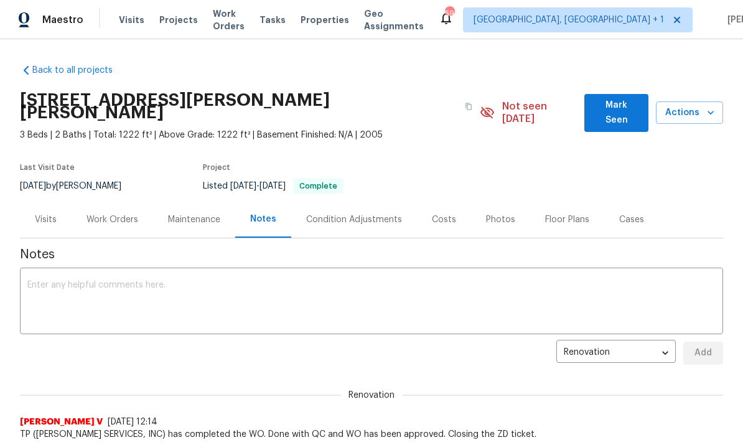
click at [620, 106] on span "Mark Seen" at bounding box center [617, 113] width 44 height 31
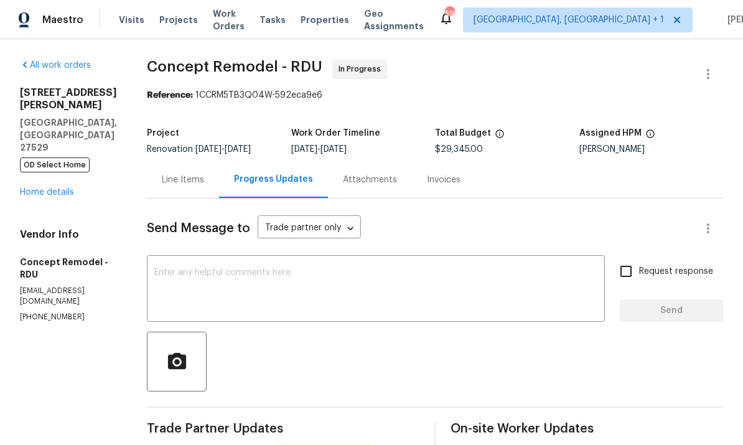
click at [70, 197] on link "Home details" at bounding box center [47, 192] width 54 height 9
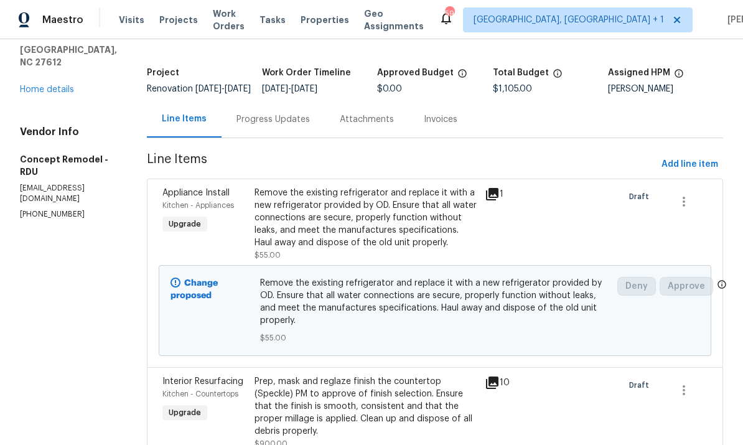
scroll to position [61, 0]
click at [68, 93] on link "Home details" at bounding box center [47, 89] width 54 height 9
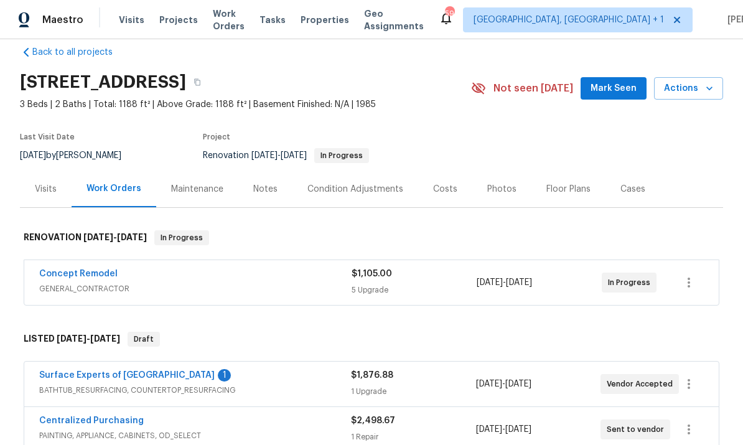
scroll to position [44, 0]
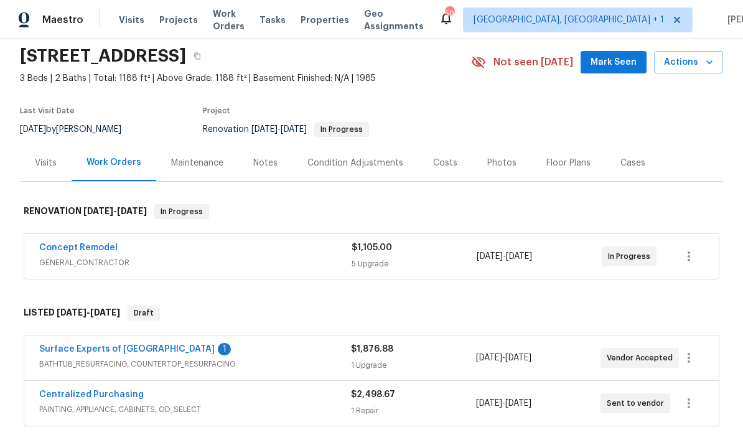
click at [151, 345] on link "Surface Experts of North Raleigh" at bounding box center [127, 349] width 176 height 9
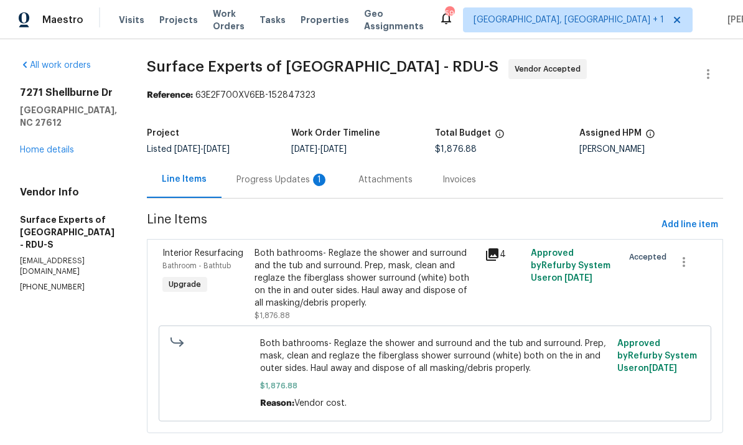
click at [291, 184] on div "Progress Updates 1" at bounding box center [283, 180] width 92 height 12
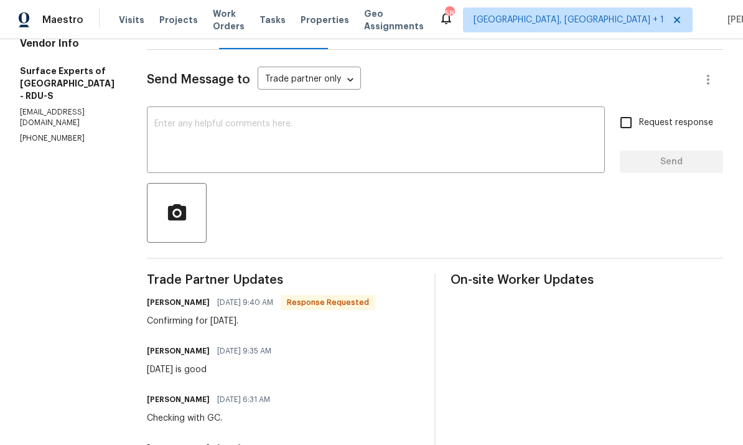
scroll to position [178, 0]
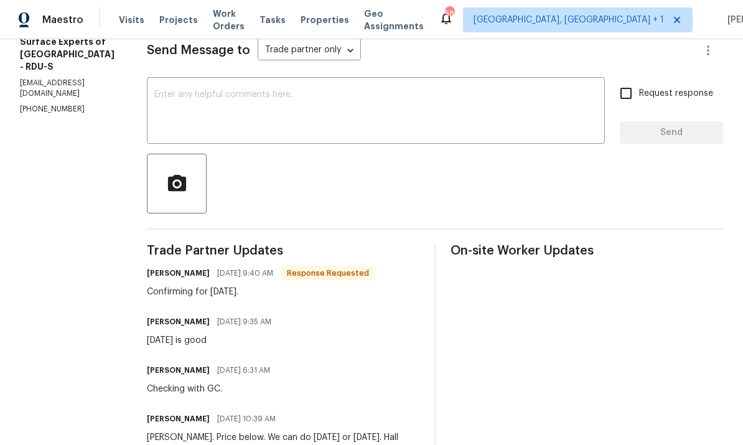
click at [225, 102] on textarea at bounding box center [375, 112] width 443 height 44
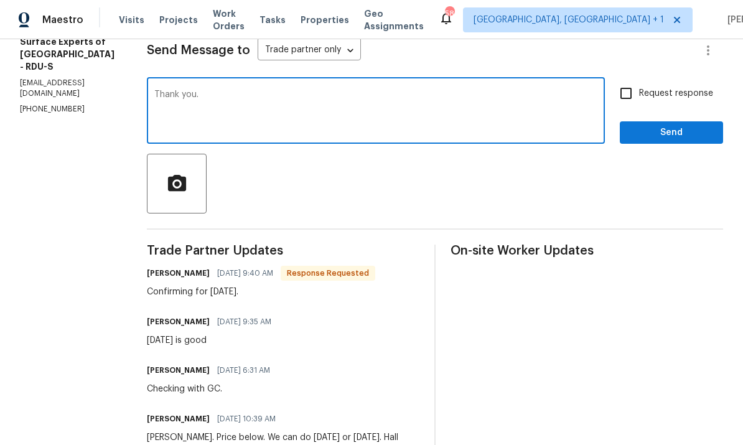
type textarea "Thank you."
click at [661, 138] on span "Send" at bounding box center [671, 133] width 83 height 16
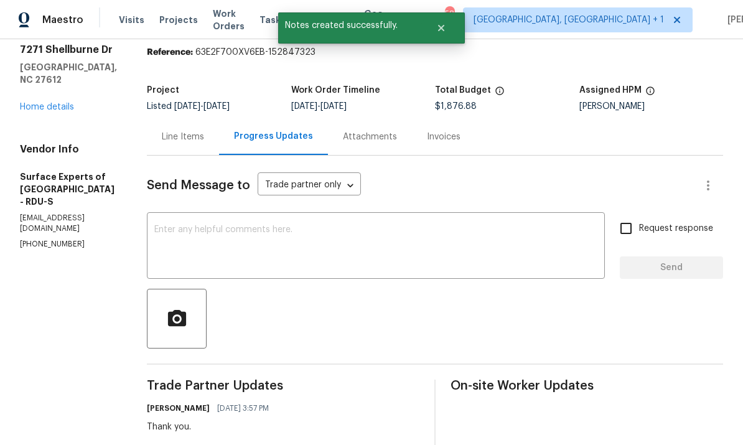
scroll to position [44, 0]
click at [60, 102] on link "Home details" at bounding box center [47, 106] width 54 height 9
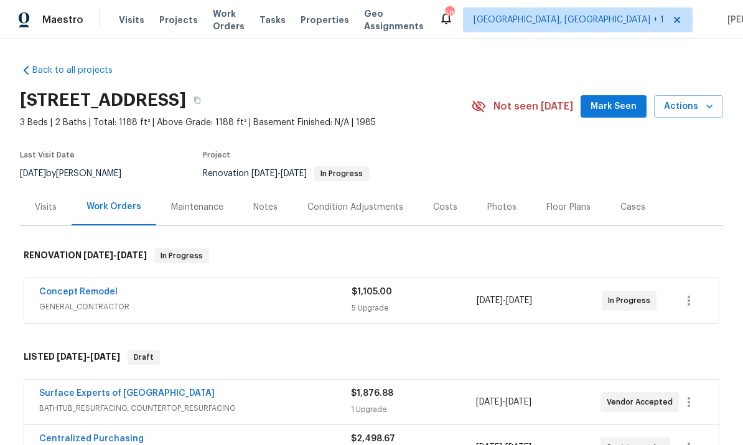
click at [110, 292] on link "Concept Remodel" at bounding box center [78, 292] width 78 height 9
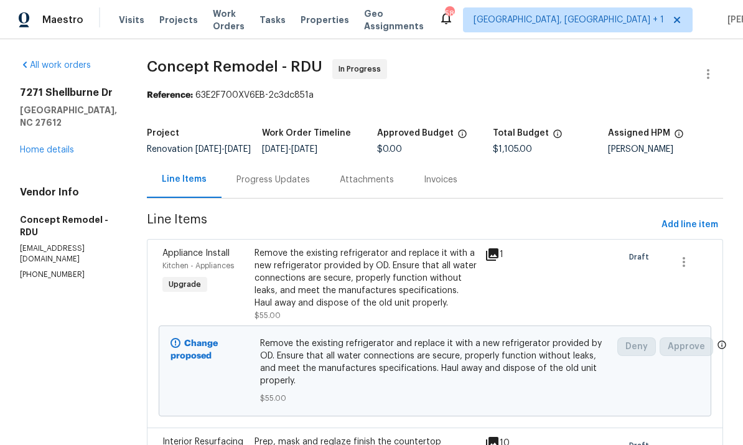
click at [260, 186] on div "Progress Updates" at bounding box center [273, 180] width 73 height 12
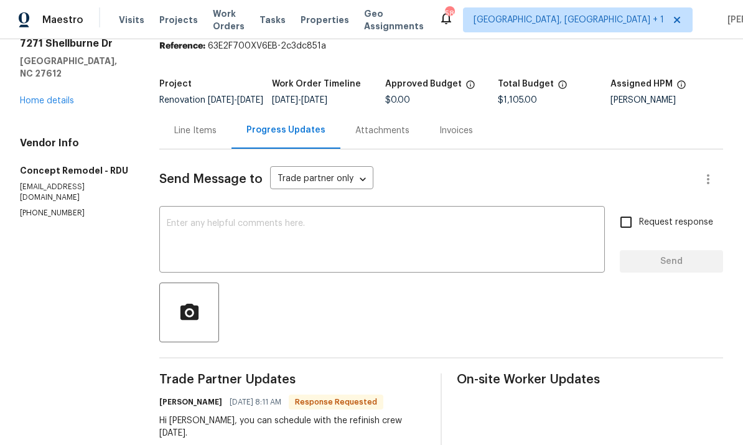
scroll to position [196, 0]
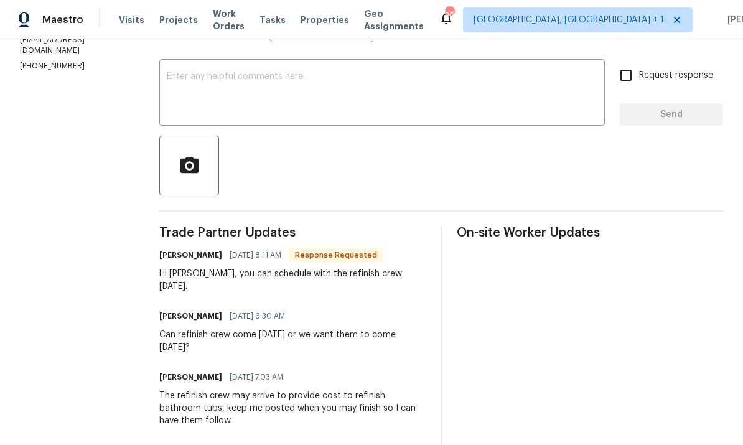
click at [228, 101] on textarea at bounding box center [382, 94] width 431 height 44
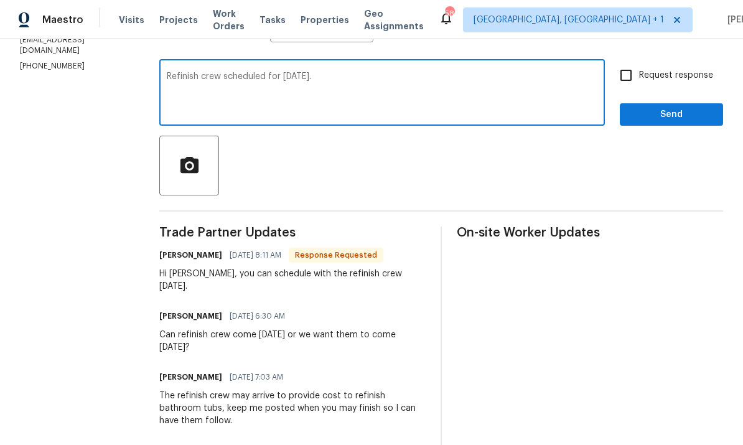
type textarea "Refinish crew scheduled for tomorrow."
click at [630, 88] on input "Request response" at bounding box center [626, 75] width 26 height 26
checkbox input "true"
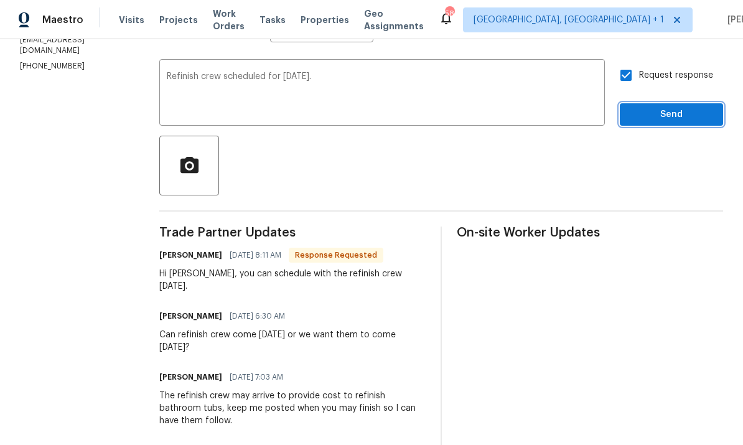
click at [670, 126] on button "Send" at bounding box center [671, 114] width 103 height 23
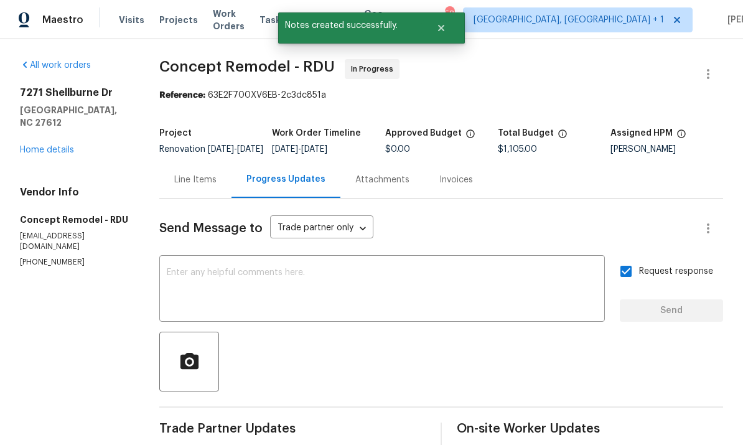
click at [70, 146] on link "Home details" at bounding box center [47, 150] width 54 height 9
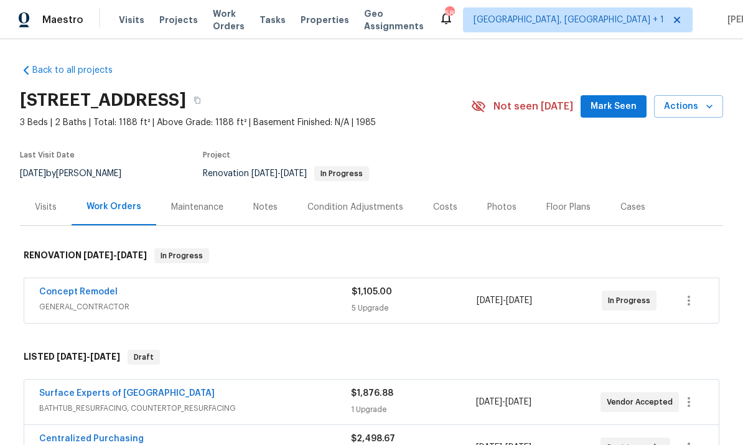
click at [618, 106] on span "Mark Seen" at bounding box center [614, 107] width 46 height 16
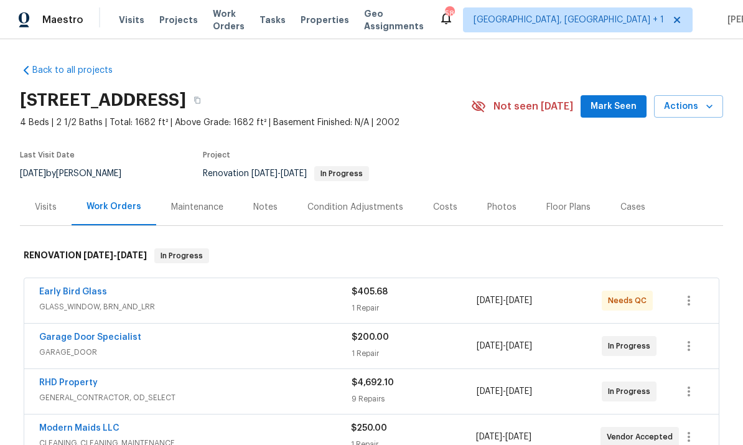
click at [82, 294] on link "Early Bird Glass" at bounding box center [73, 292] width 68 height 9
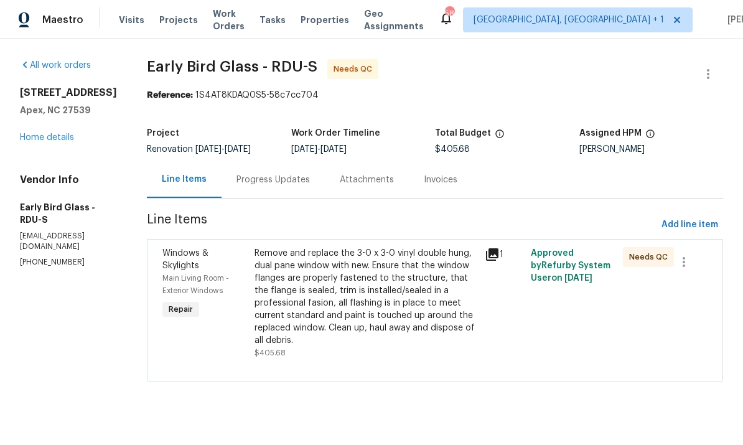
click at [372, 306] on div "Remove and replace the 3-0 x 3-0 vinyl double hung, dual pane window with new. …" at bounding box center [366, 297] width 223 height 100
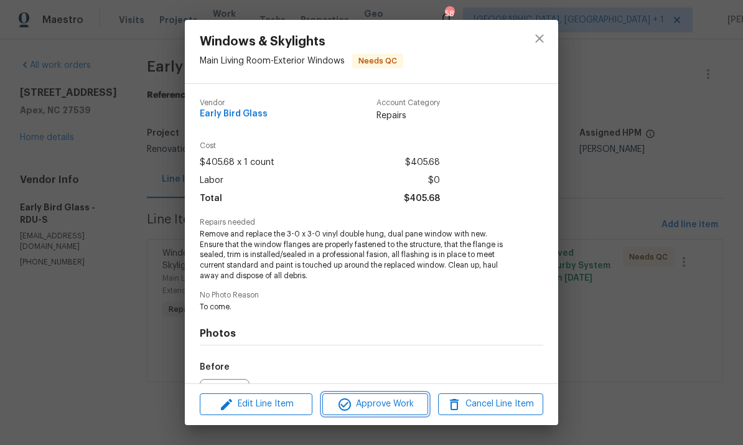
click at [380, 405] on span "Approve Work" at bounding box center [375, 405] width 98 height 16
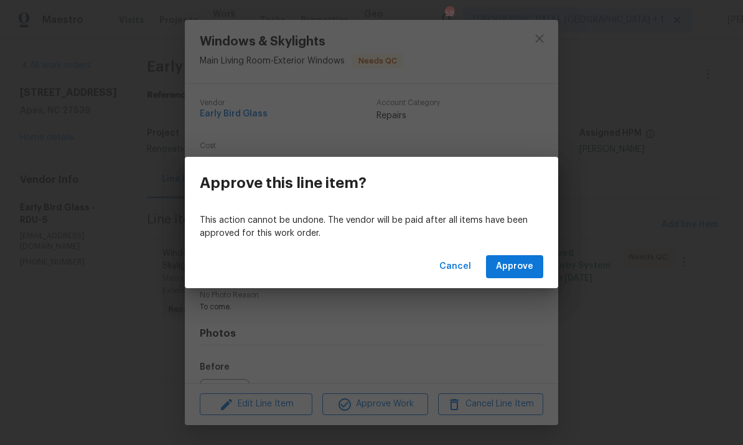
click at [522, 265] on span "Approve" at bounding box center [514, 267] width 37 height 16
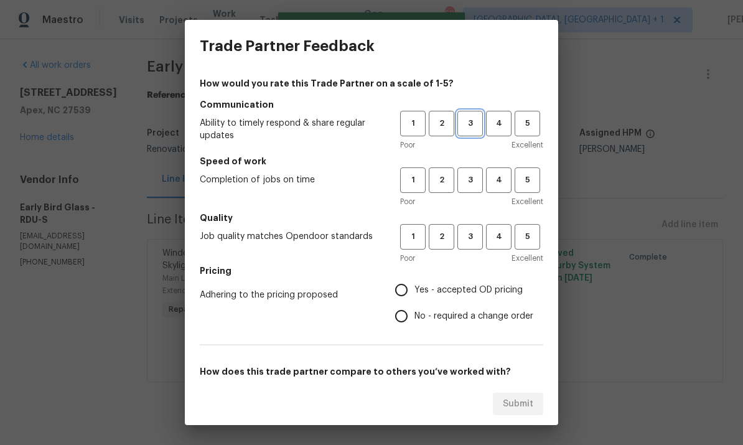
click at [478, 125] on span "3" at bounding box center [470, 123] width 23 height 14
click at [498, 182] on span "4" at bounding box center [498, 180] width 23 height 14
click at [476, 237] on span "3" at bounding box center [470, 237] width 23 height 14
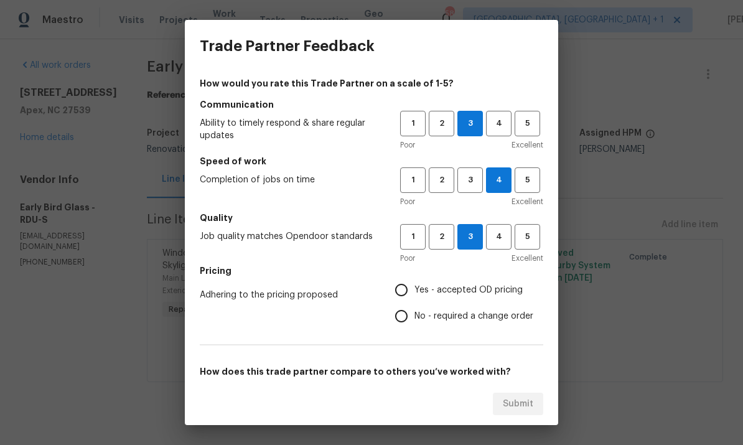
click at [415, 290] on input "Yes - accepted OD pricing" at bounding box center [401, 290] width 26 height 26
radio input "true"
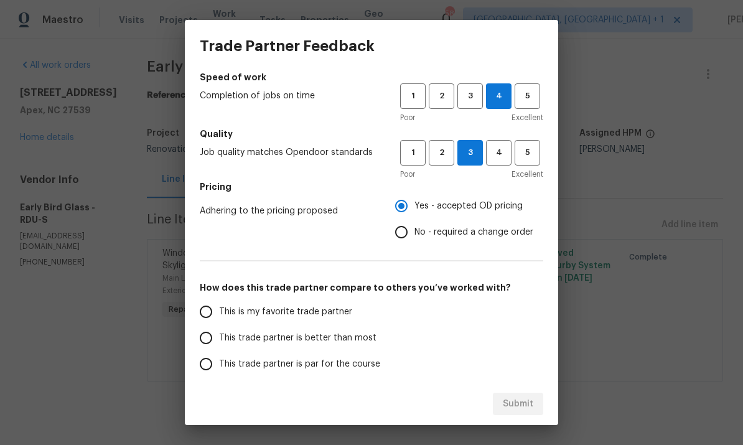
scroll to position [87, 0]
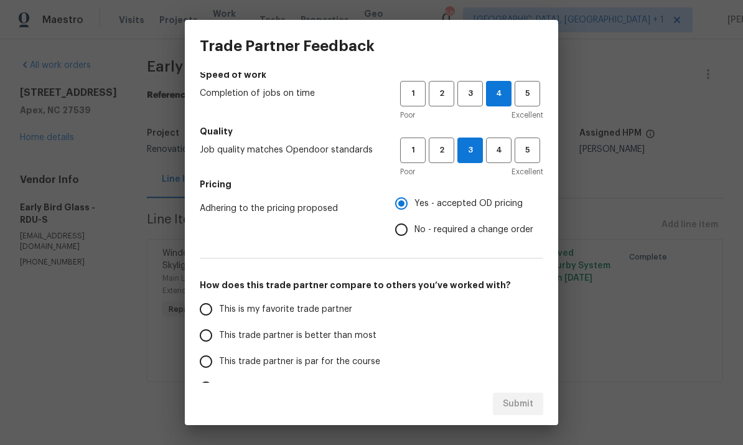
click at [225, 360] on span "This trade partner is par for the course" at bounding box center [299, 361] width 161 height 13
click at [219, 360] on input "This trade partner is par for the course" at bounding box center [206, 362] width 26 height 26
click at [529, 402] on span "Submit" at bounding box center [518, 405] width 31 height 16
radio input "true"
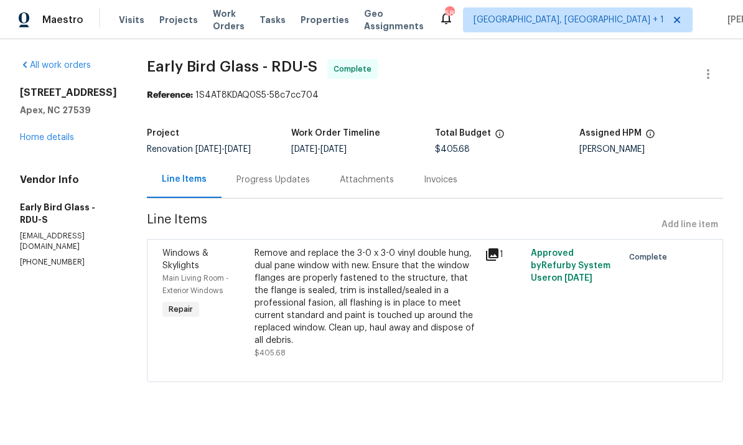
radio input "false"
click at [72, 142] on link "Home details" at bounding box center [47, 137] width 54 height 9
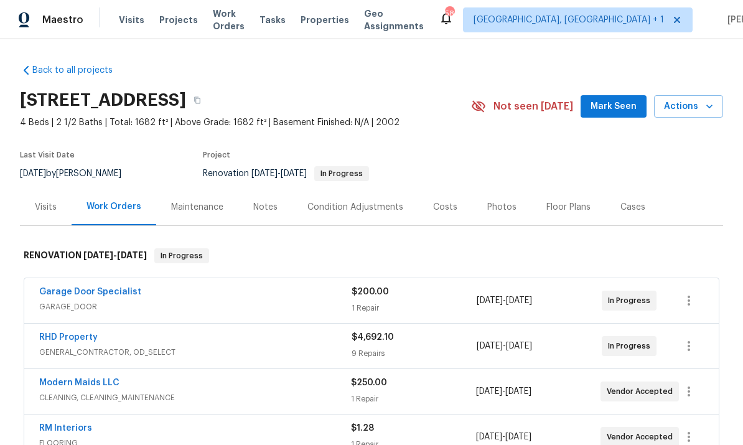
click at [266, 212] on div "Notes" at bounding box center [265, 207] width 24 height 12
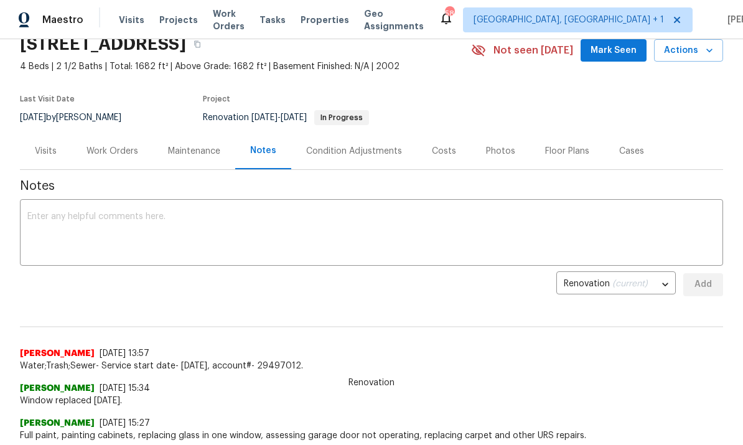
scroll to position [55, 0]
click at [80, 217] on textarea at bounding box center [371, 235] width 689 height 44
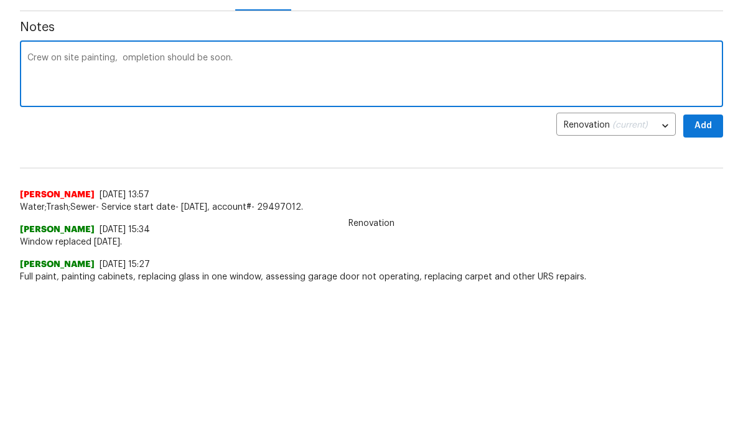
click at [155, 213] on textarea "Crew on site painting, ompletion should be soon." at bounding box center [371, 235] width 689 height 44
click at [254, 213] on textarea "Crew on site painting, completion should be soon." at bounding box center [371, 235] width 689 height 44
click at [273, 213] on textarea "Crew on site painting, completion should be soon. Flooring scheduled for" at bounding box center [371, 235] width 689 height 44
click at [271, 213] on textarea "Crew on site painting, completion should be soon. Flooring scheduled for" at bounding box center [371, 235] width 689 height 44
click at [313, 213] on textarea "Crew on site painting, completion should be soon. Carpet schwudked for the week…" at bounding box center [371, 235] width 689 height 44
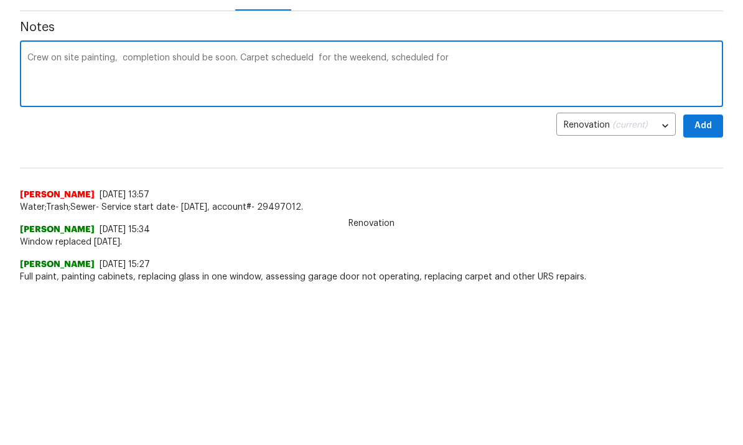
click at [291, 213] on textarea "Crew on site painting, completion should be soon. Carpet schedueld for the week…" at bounding box center [371, 235] width 689 height 44
click at [293, 213] on textarea "Crew on site painting, completion should be soon. Carpet schedueld for the week…" at bounding box center [371, 235] width 689 height 44
click at [444, 213] on textarea "Crew on site painting, completion should be soon. Carpet scheduled for the week…" at bounding box center [371, 235] width 689 height 44
click at [319, 213] on textarea "Crew on site painting, completion should be soon. Carpet scheduled for the week…" at bounding box center [371, 235] width 689 height 44
type textarea "Crew on site painting, completion should be soon. Carpet scheduled for the week…"
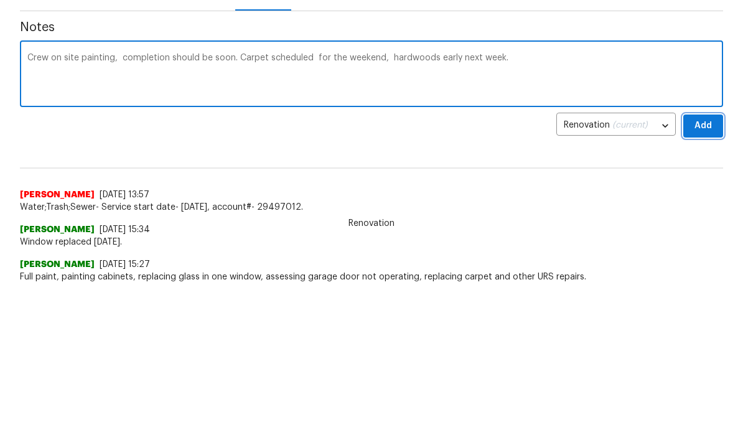
click at [708, 278] on span "Add" at bounding box center [704, 286] width 20 height 16
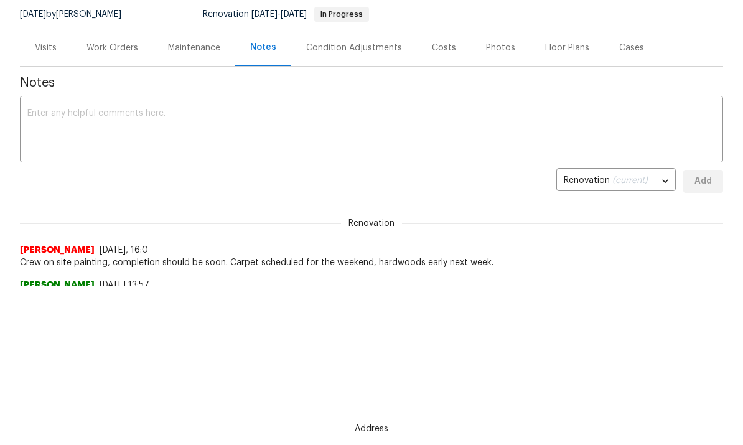
scroll to position [0, 0]
click at [108, 40] on div "Work Orders" at bounding box center [113, 47] width 82 height 37
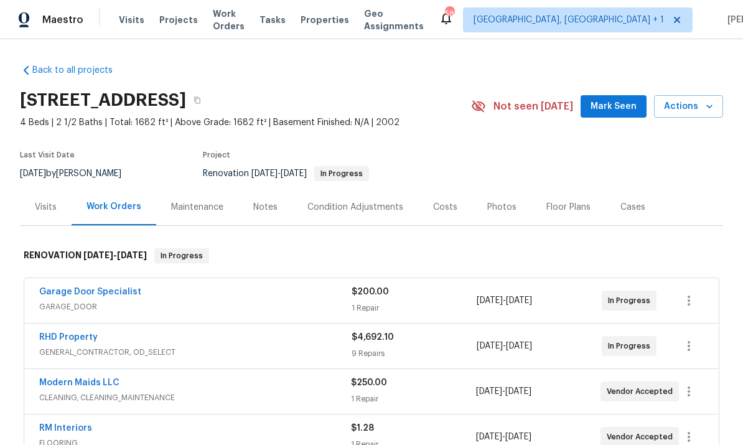
click at [110, 288] on link "Garage Door Specialist" at bounding box center [90, 292] width 102 height 9
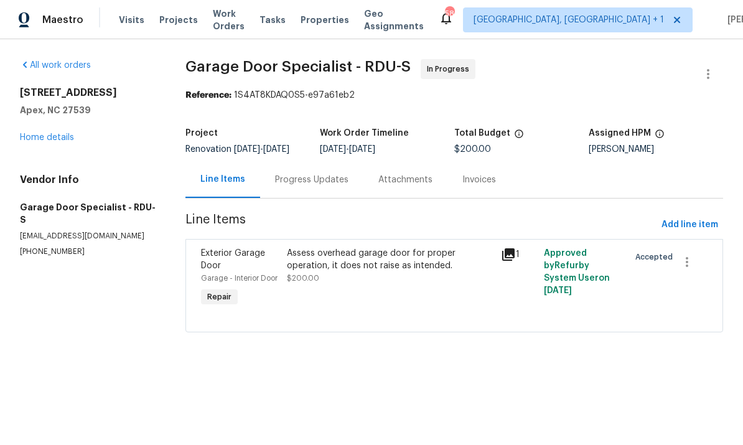
click at [303, 186] on div "Progress Updates" at bounding box center [311, 180] width 73 height 12
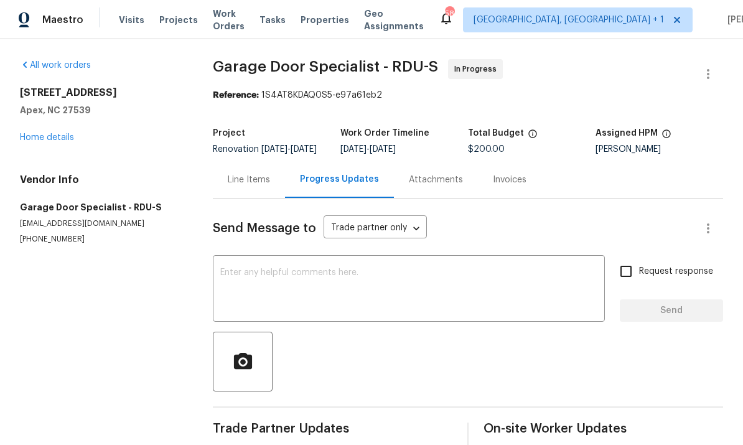
scroll to position [12, 0]
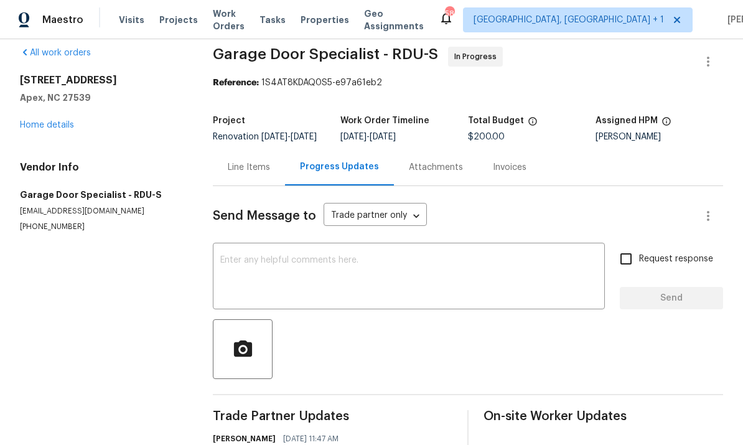
click at [290, 256] on textarea at bounding box center [408, 278] width 377 height 44
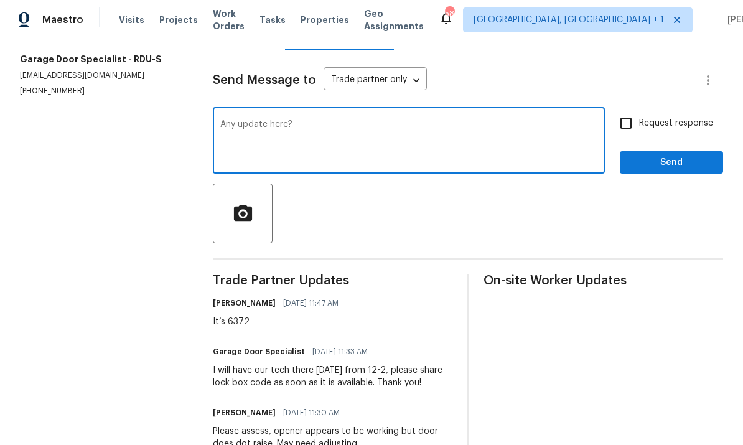
scroll to position [147, 0]
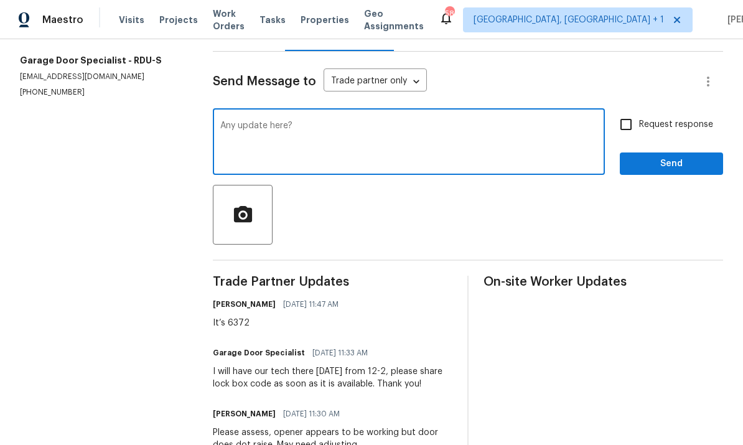
type textarea "Any update here?"
click at [619, 111] on input "Request response" at bounding box center [626, 124] width 26 height 26
checkbox input "true"
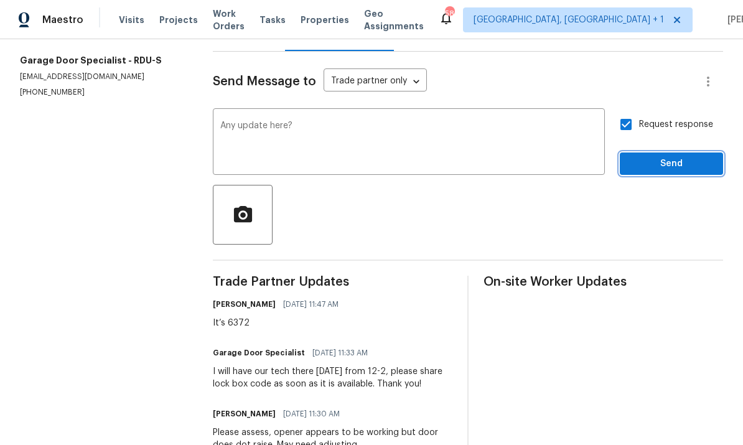
click at [677, 153] on button "Send" at bounding box center [671, 164] width 103 height 23
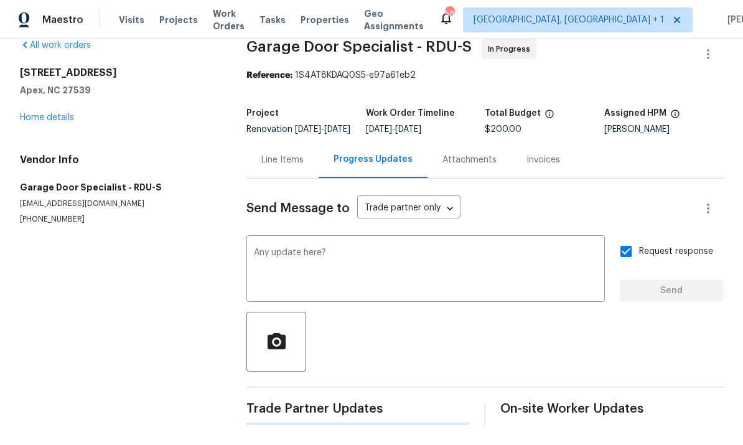
scroll to position [0, 0]
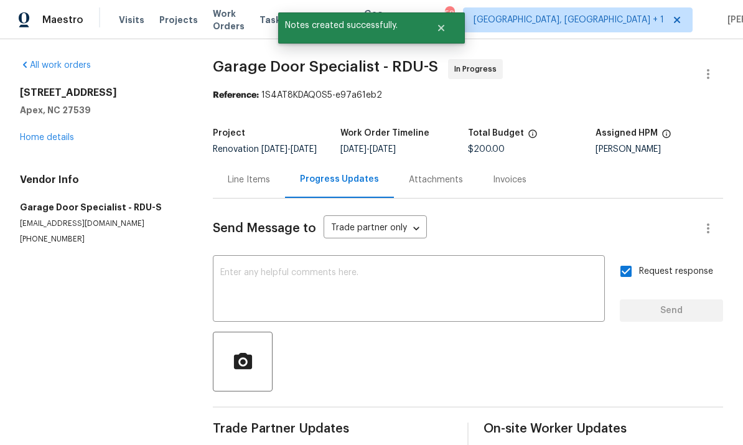
click at [62, 133] on link "Home details" at bounding box center [47, 137] width 54 height 9
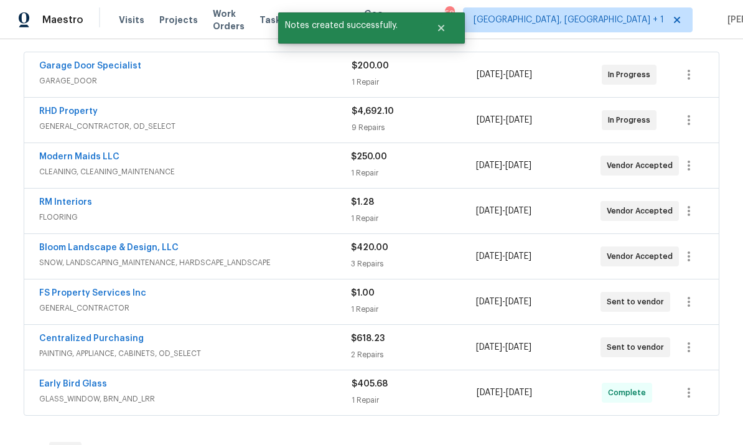
scroll to position [234, 0]
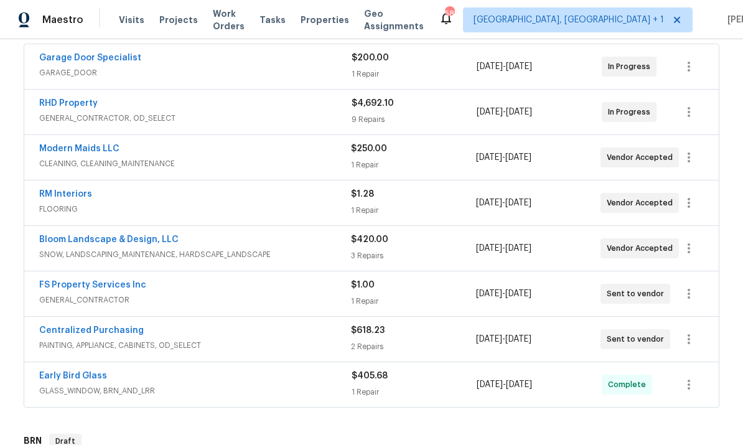
click at [96, 281] on link "FS Property Services Inc" at bounding box center [92, 285] width 107 height 9
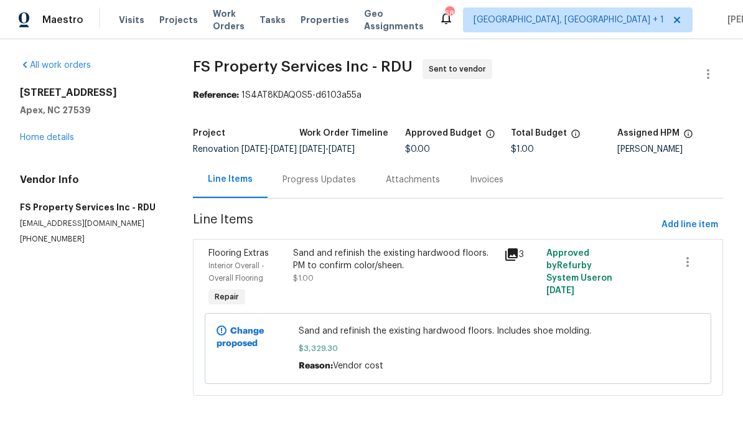
click at [337, 272] on div "Sand and refinish the existing hardwood floors. PM to confirm color/sheen." at bounding box center [395, 259] width 204 height 25
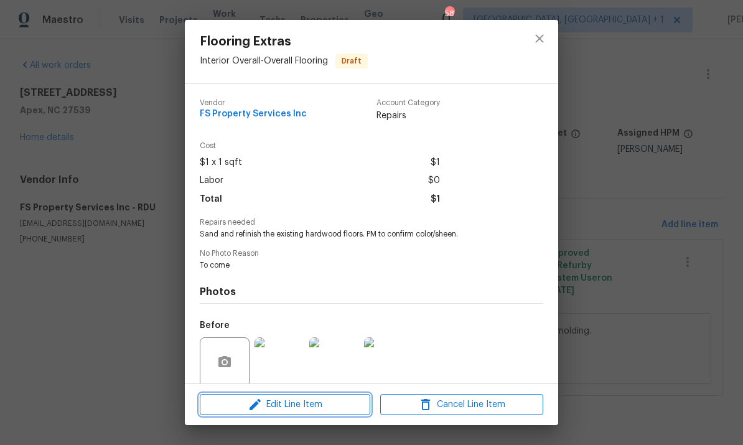
click at [314, 405] on span "Edit Line Item" at bounding box center [285, 405] width 163 height 16
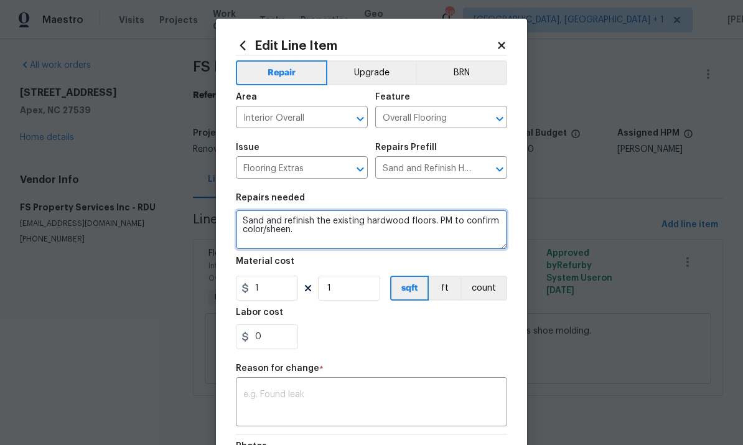
click at [314, 232] on textarea "Sand and refinish the existing hardwood floors. PM to confirm color/sheen." at bounding box center [371, 230] width 271 height 40
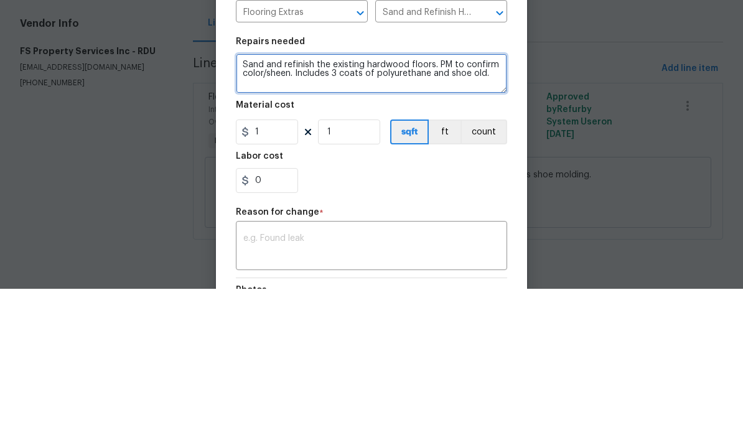
type textarea "Sand and refinish the existing hardwood floors. PM to confirm color/sheen. Incl…"
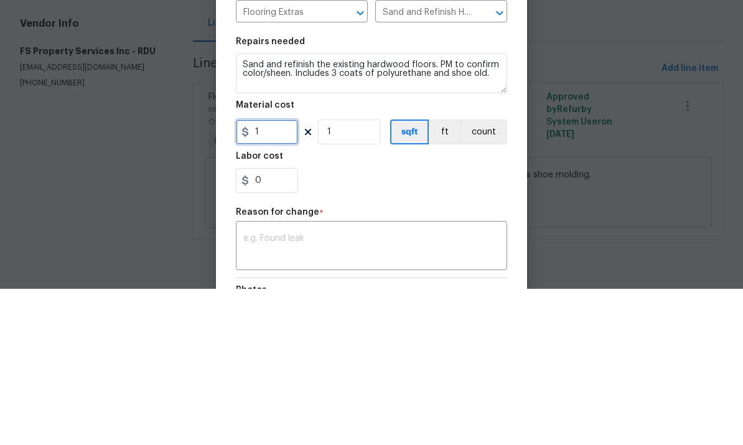
click at [276, 276] on input "1" at bounding box center [267, 288] width 62 height 25
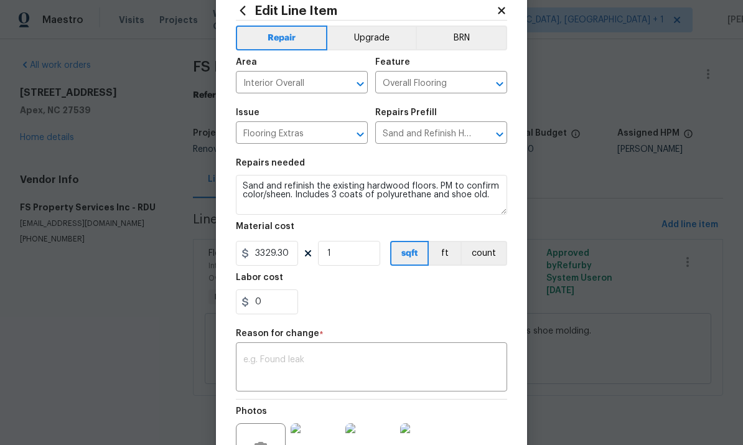
scroll to position [39, 0]
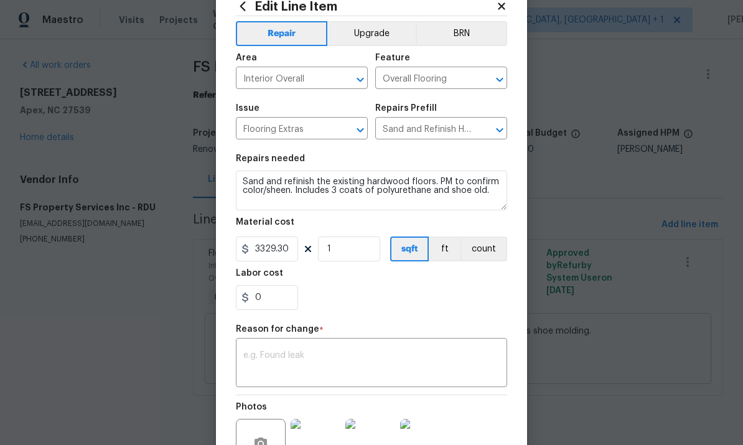
click at [303, 365] on textarea at bounding box center [371, 364] width 256 height 26
type input "3329.3"
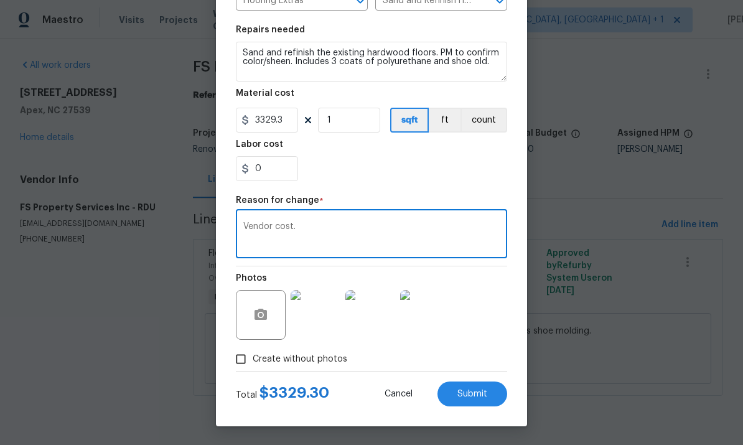
scroll to position [171, 0]
type textarea "Vendor cost."
click at [473, 395] on span "Submit" at bounding box center [473, 394] width 30 height 9
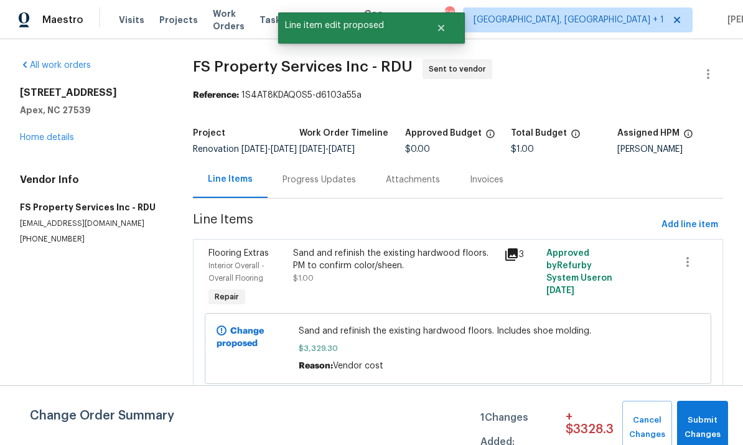
scroll to position [0, 0]
click at [689, 410] on button "Submit Changes" at bounding box center [702, 428] width 51 height 54
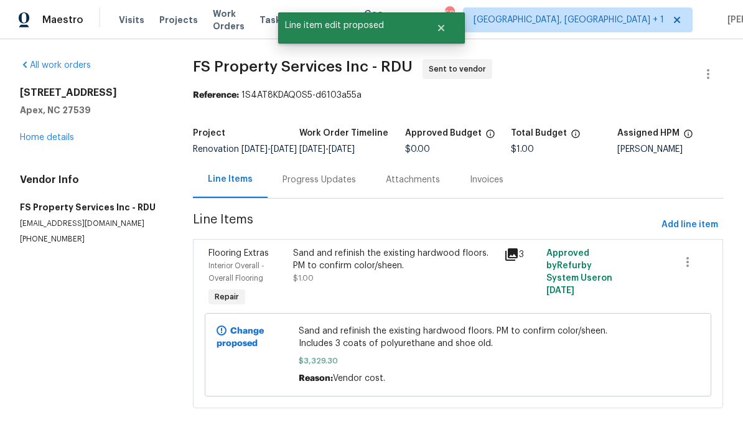
click at [59, 141] on link "Home details" at bounding box center [47, 137] width 54 height 9
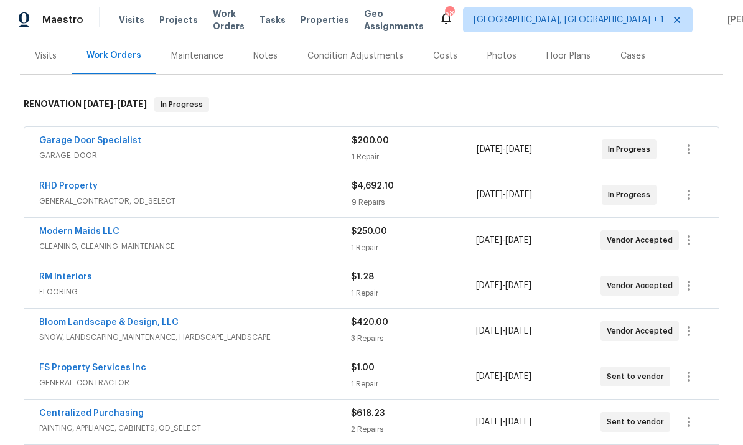
scroll to position [90, 0]
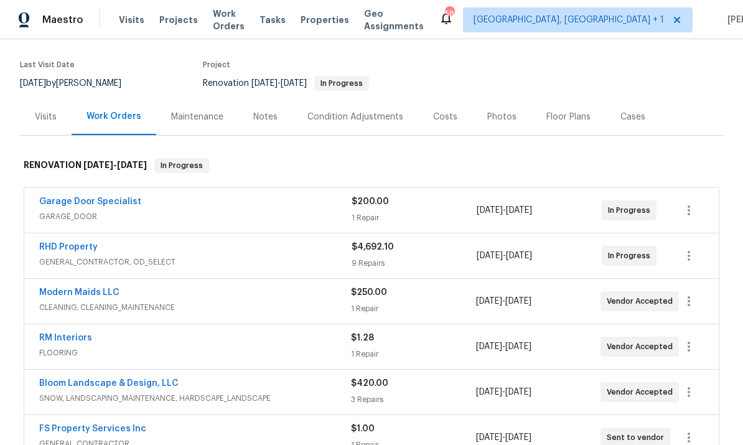
click at [439, 116] on div "Costs" at bounding box center [445, 117] width 24 height 12
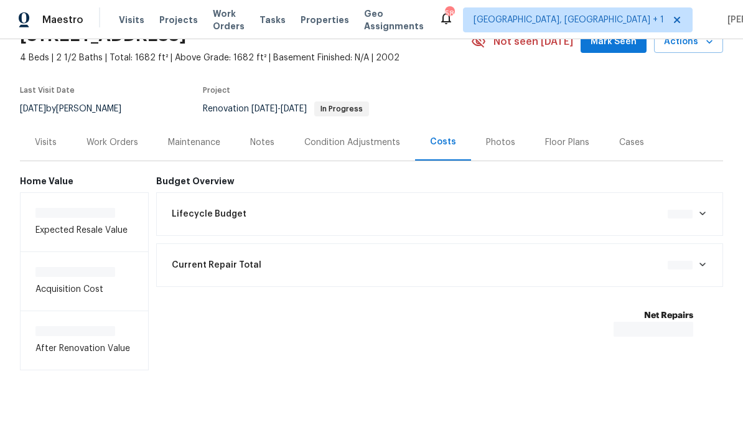
scroll to position [18, 0]
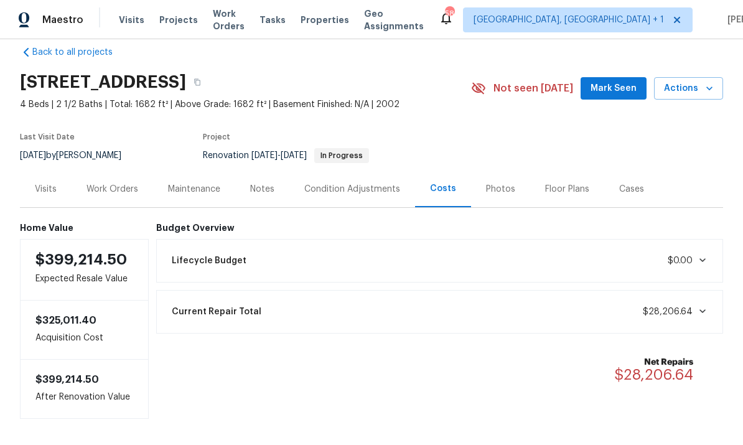
click at [118, 189] on div "Work Orders" at bounding box center [113, 189] width 52 height 12
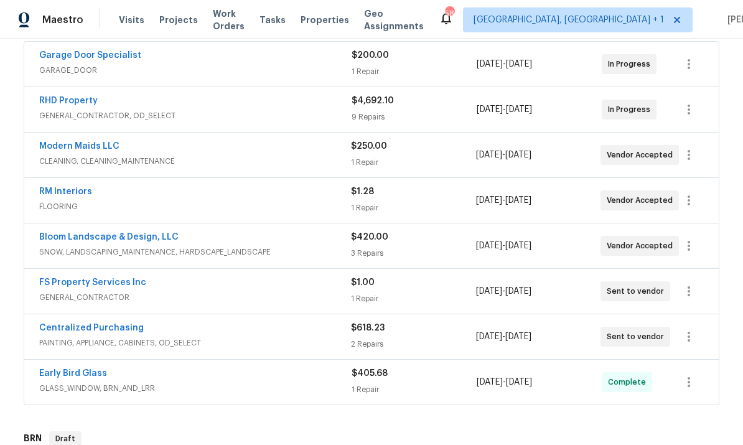
scroll to position [236, 0]
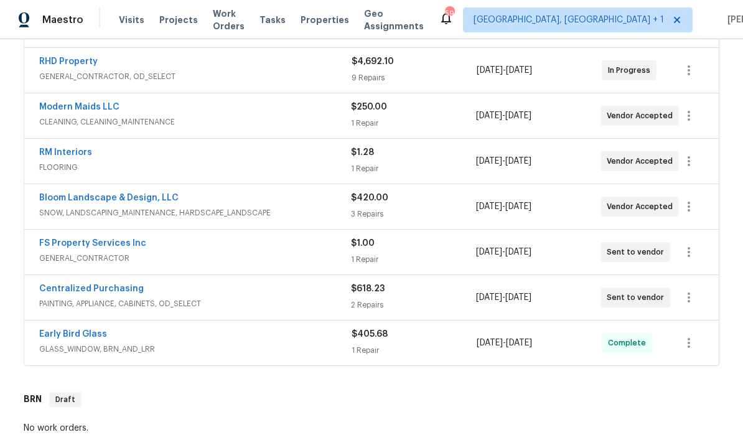
scroll to position [276, 0]
click at [113, 245] on link "FS Property Services Inc" at bounding box center [92, 242] width 107 height 9
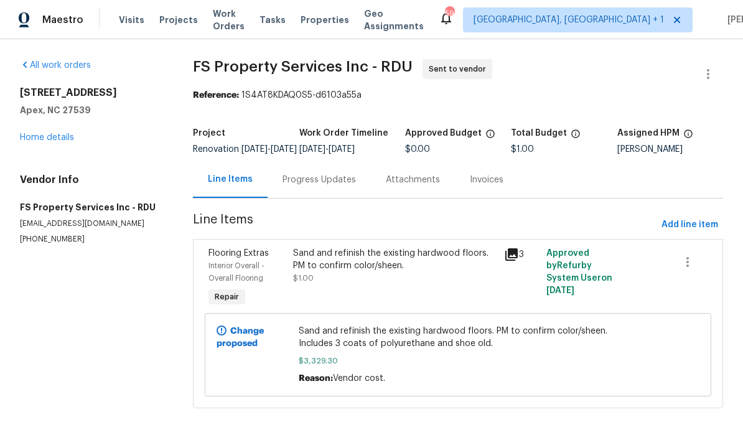
scroll to position [9, 0]
click at [67, 133] on link "Home details" at bounding box center [47, 137] width 54 height 9
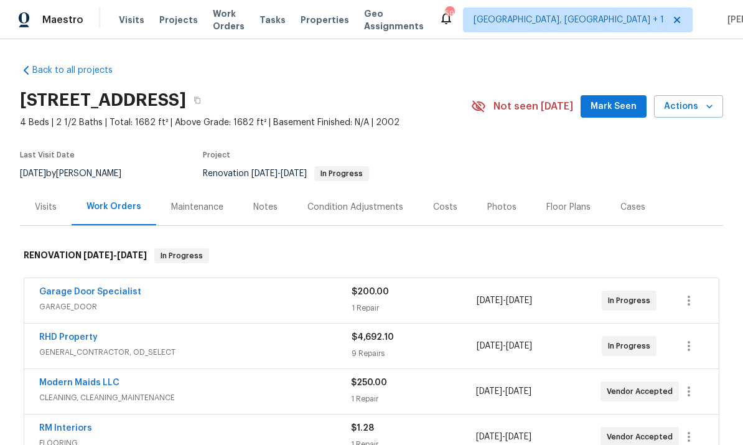
click at [617, 99] on span "Mark Seen" at bounding box center [614, 107] width 46 height 16
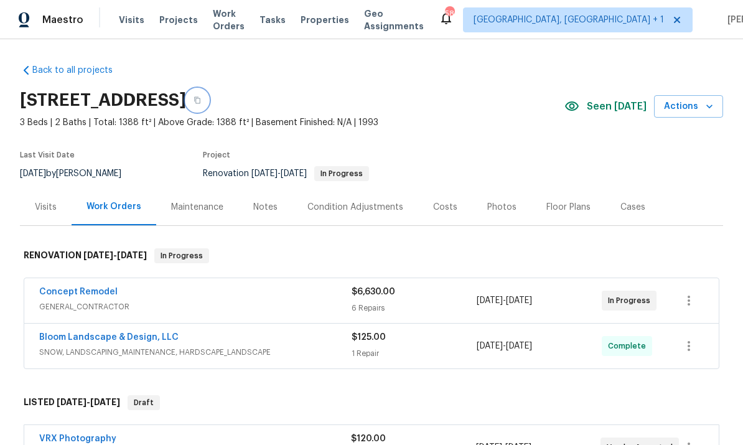
click at [209, 103] on button "button" at bounding box center [197, 100] width 22 height 22
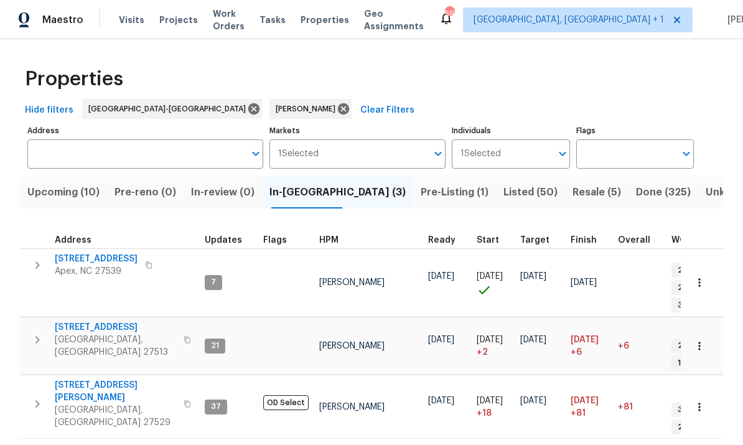
click at [421, 196] on span "Pre-Listing (1)" at bounding box center [455, 192] width 68 height 17
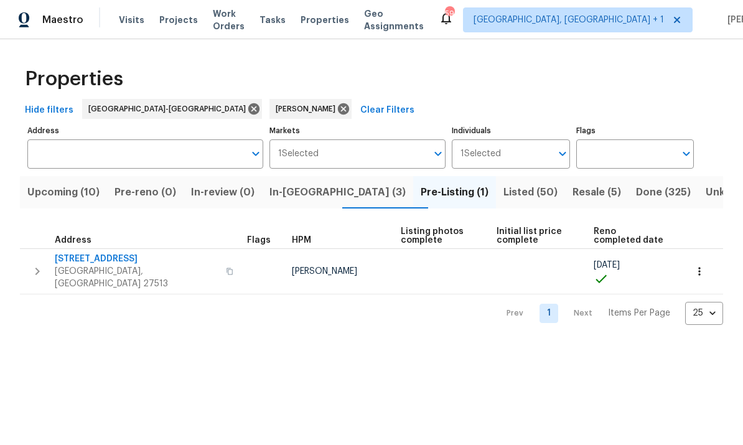
click at [300, 189] on span "In-[GEOGRAPHIC_DATA] (3)" at bounding box center [338, 192] width 136 height 17
